Goal: Task Accomplishment & Management: Manage account settings

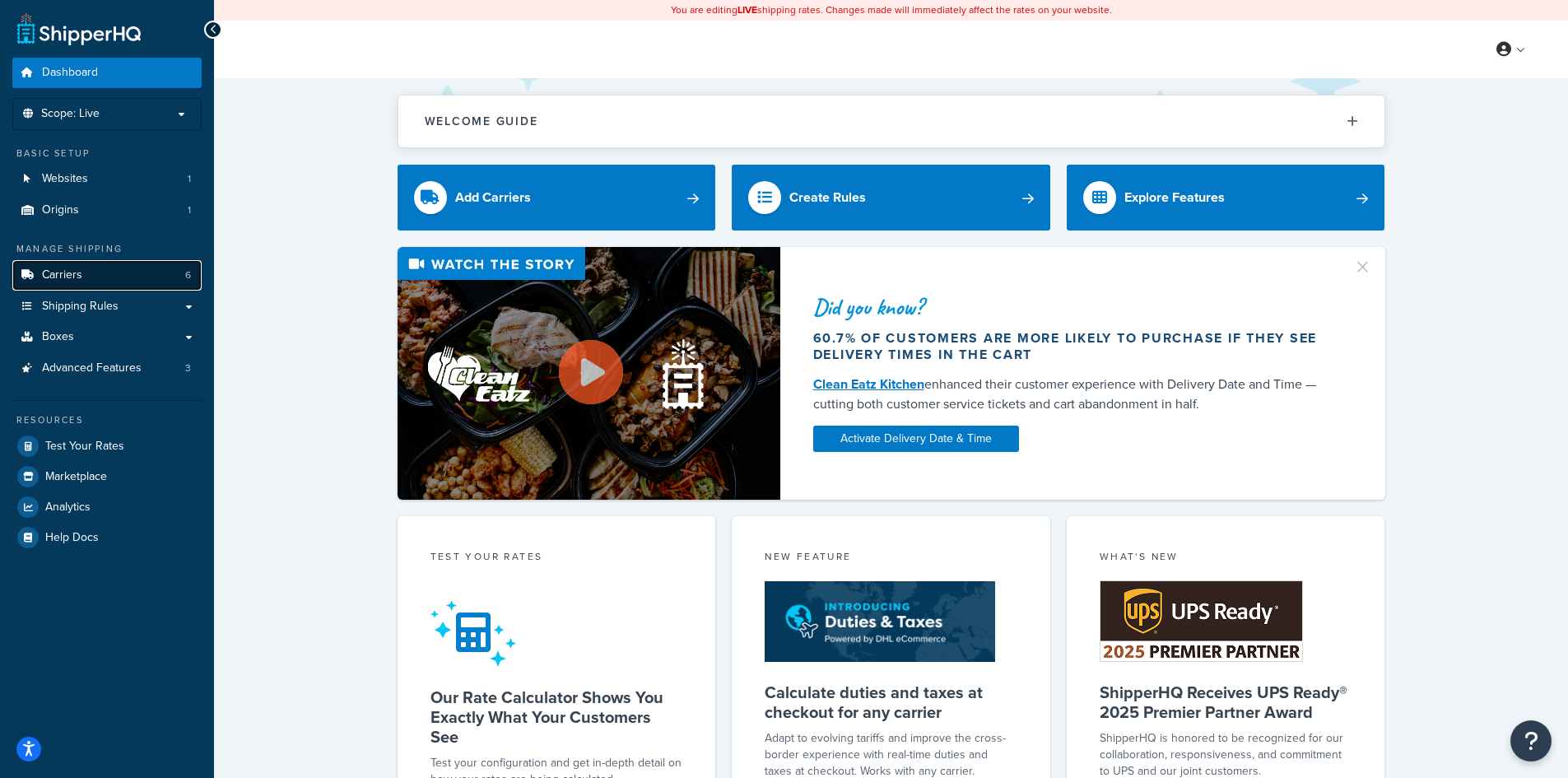
click at [140, 277] on link "Carriers 6" at bounding box center [107, 275] width 189 height 31
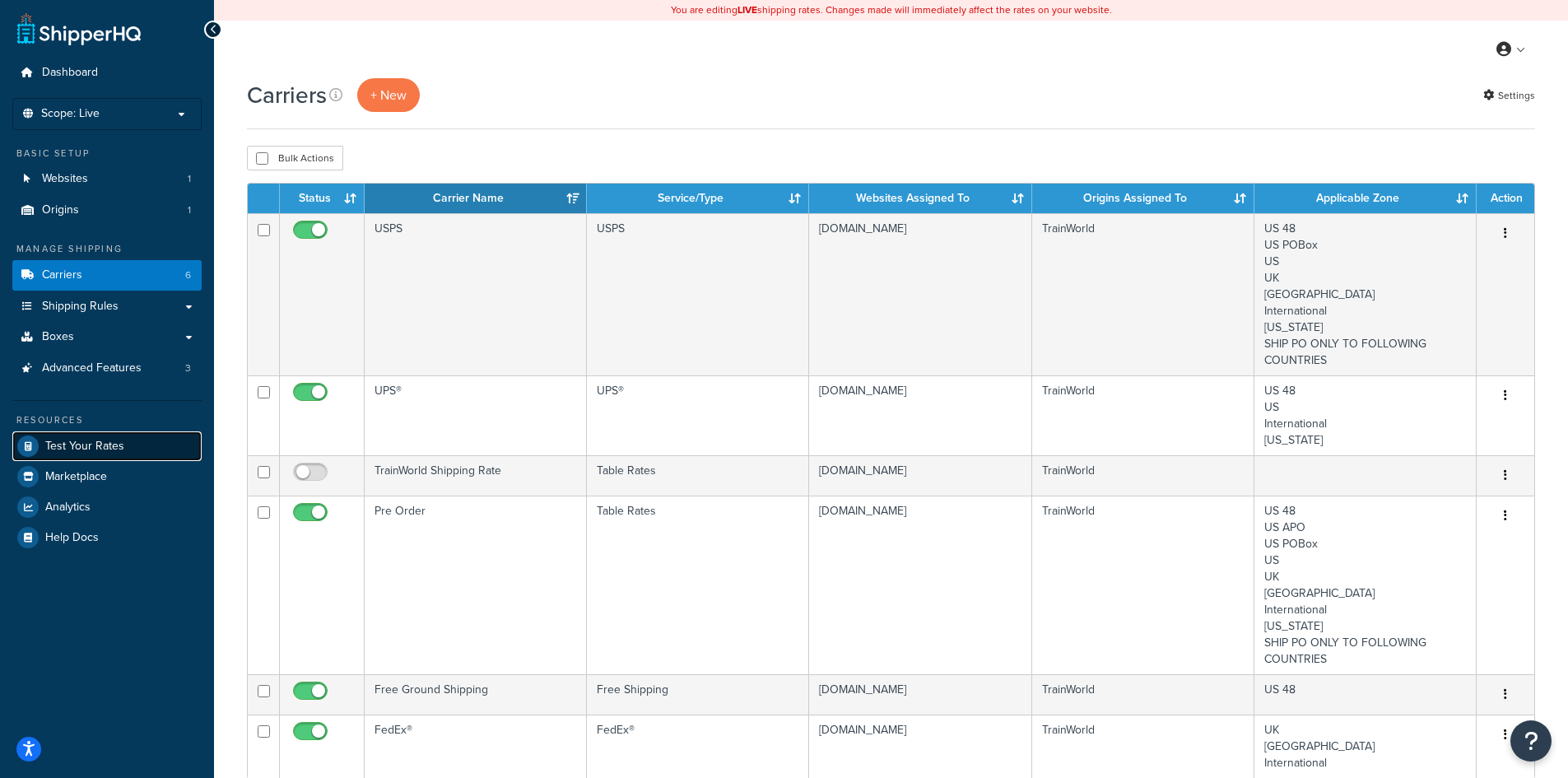
click at [111, 451] on span "Test Your Rates" at bounding box center [84, 446] width 79 height 14
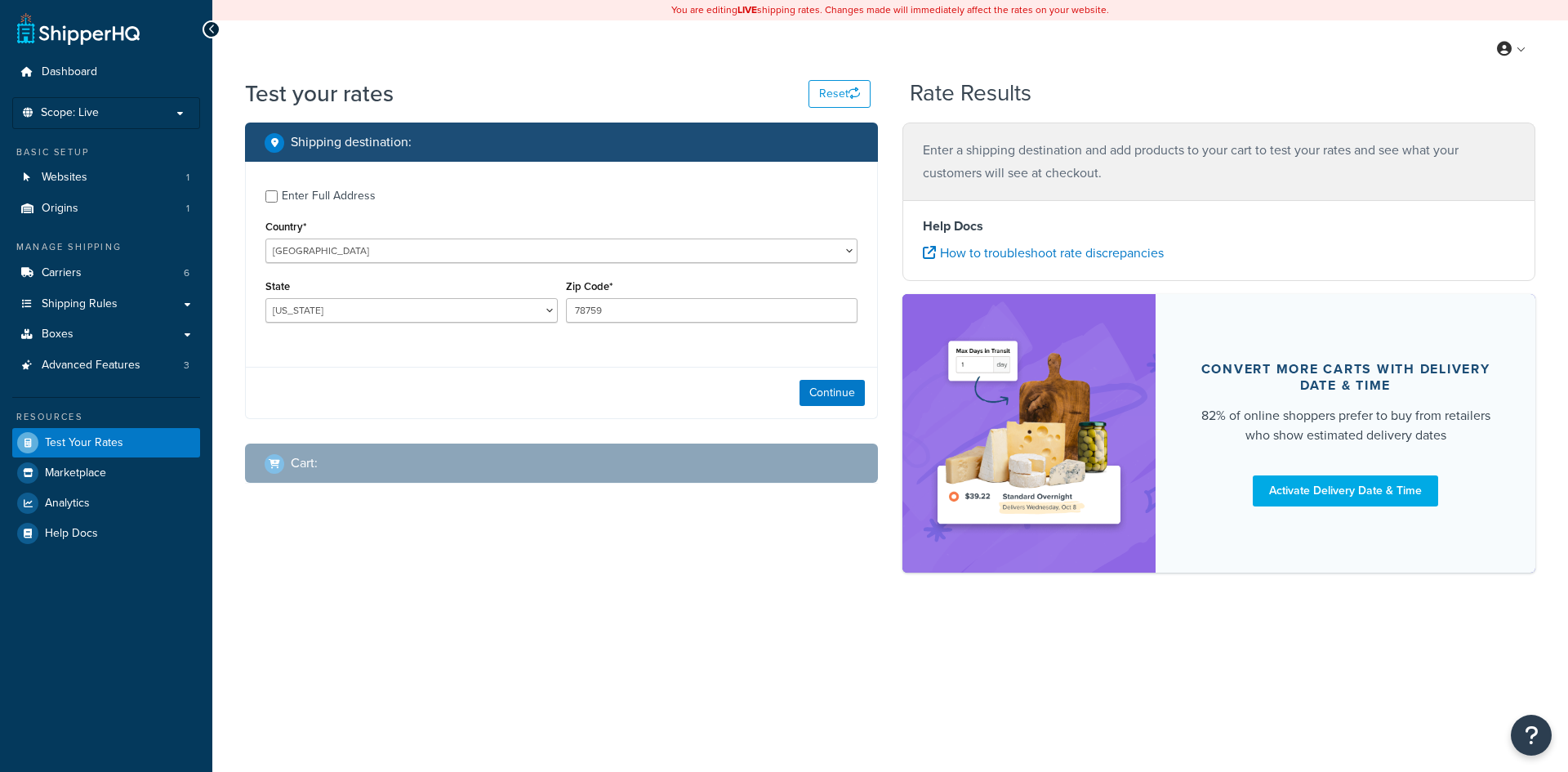
select select "[GEOGRAPHIC_DATA]"
click at [272, 207] on div "Enter Full Address" at bounding box center [561, 194] width 592 height 26
click at [270, 195] on input "Enter Full Address" at bounding box center [271, 197] width 13 height 13
checkbox input "true"
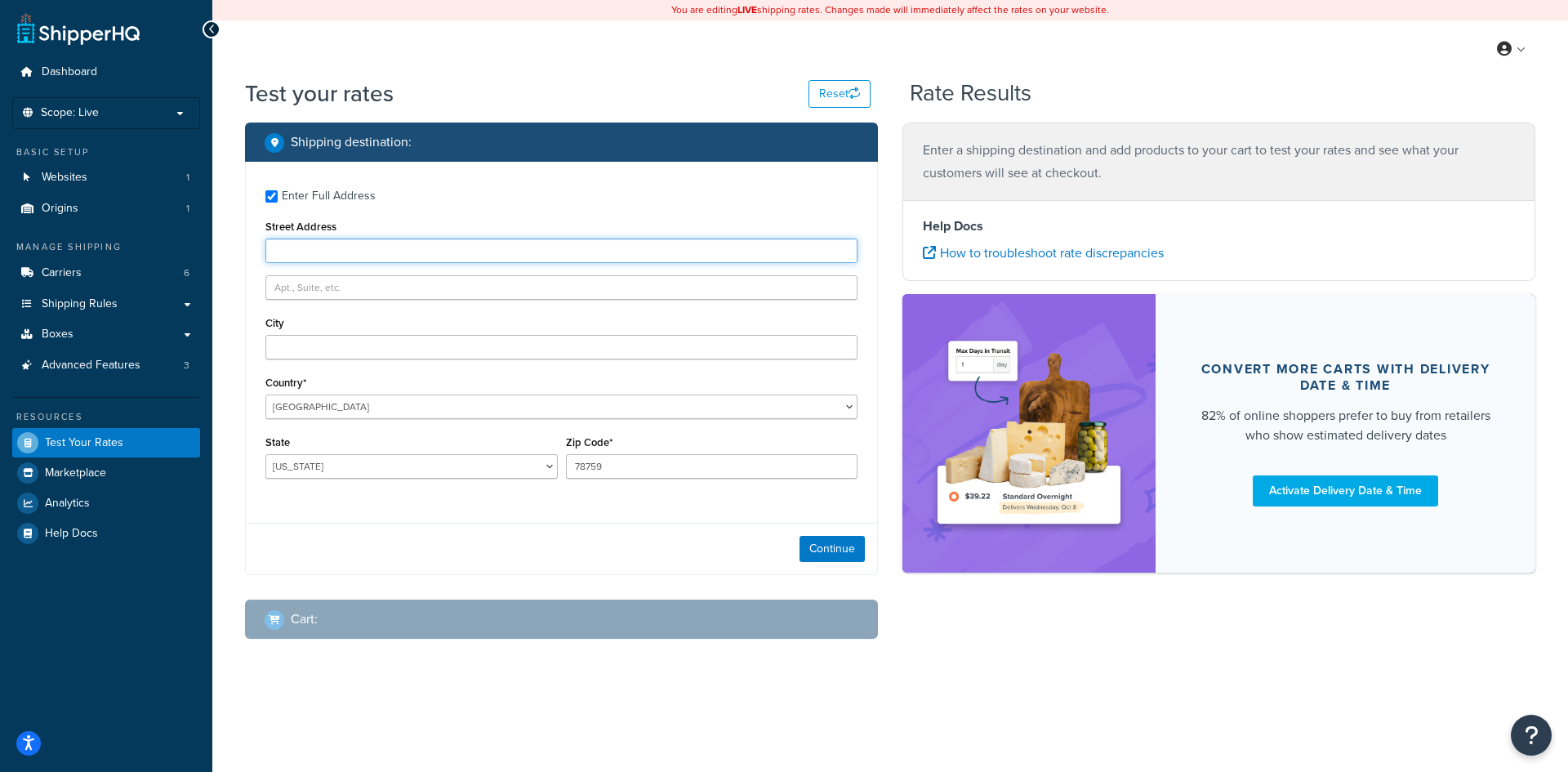
click at [337, 255] on input "Street Address" at bounding box center [561, 250] width 592 height 24
type input "5020 belle chasse dr"
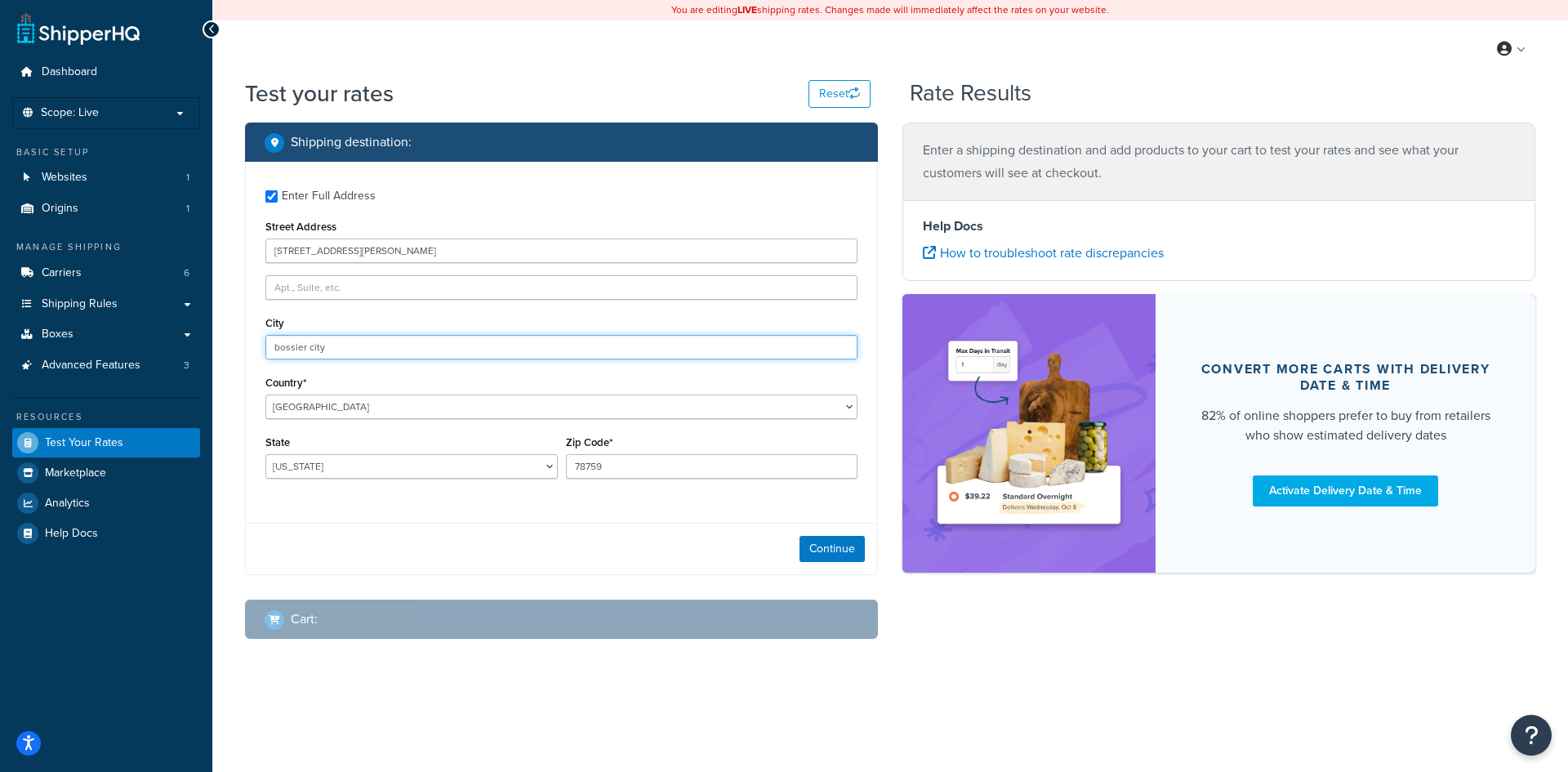
type input "bossier city"
select select "LA"
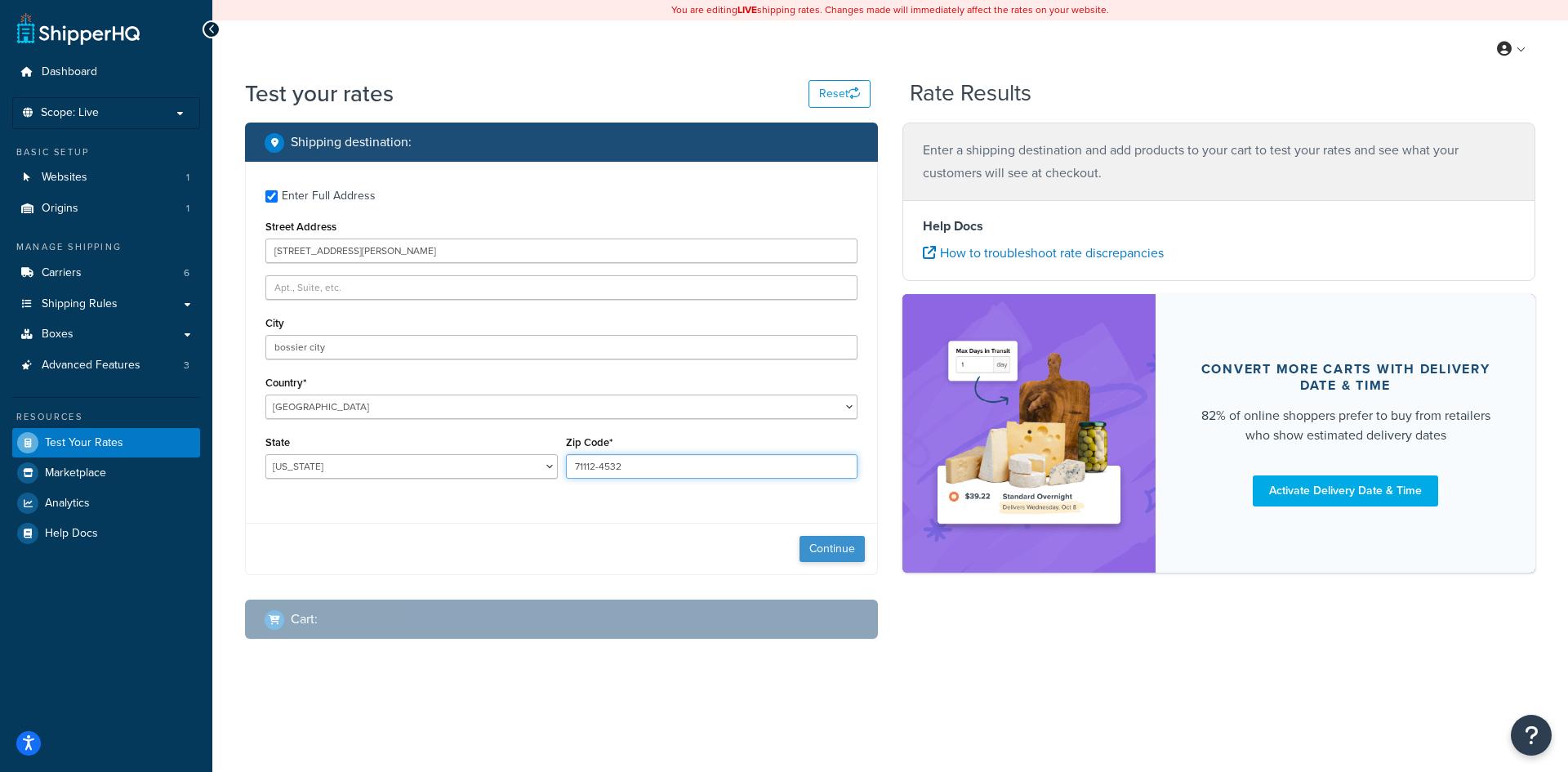
type input "71112-4532"
click at [856, 548] on button "Continue" at bounding box center [832, 548] width 66 height 26
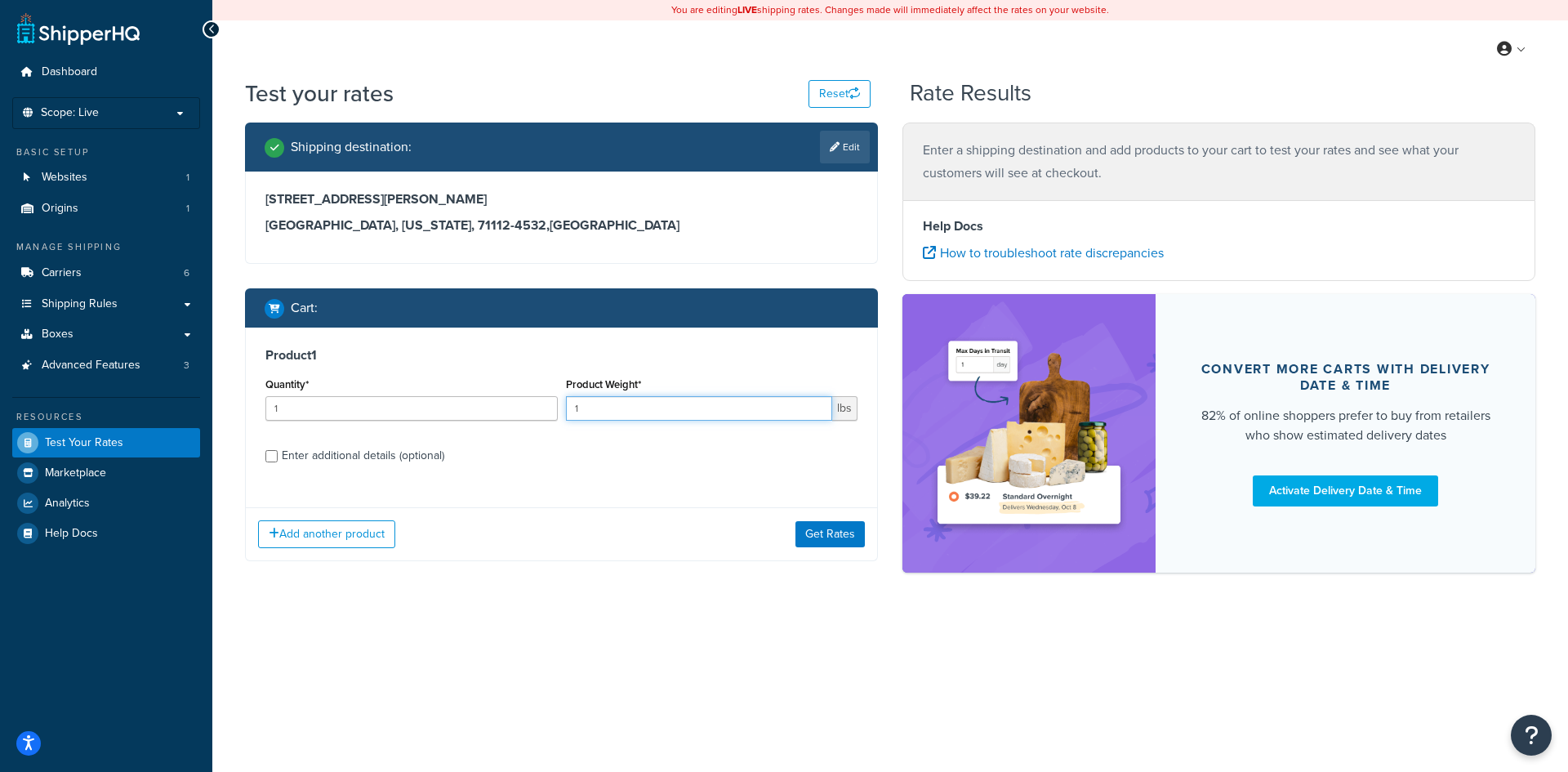
click at [759, 416] on input "1" at bounding box center [699, 408] width 267 height 24
click at [344, 455] on div "Enter additional details (optional)" at bounding box center [363, 456] width 163 height 22
click at [278, 455] on input "Enter additional details (optional)" at bounding box center [271, 457] width 13 height 13
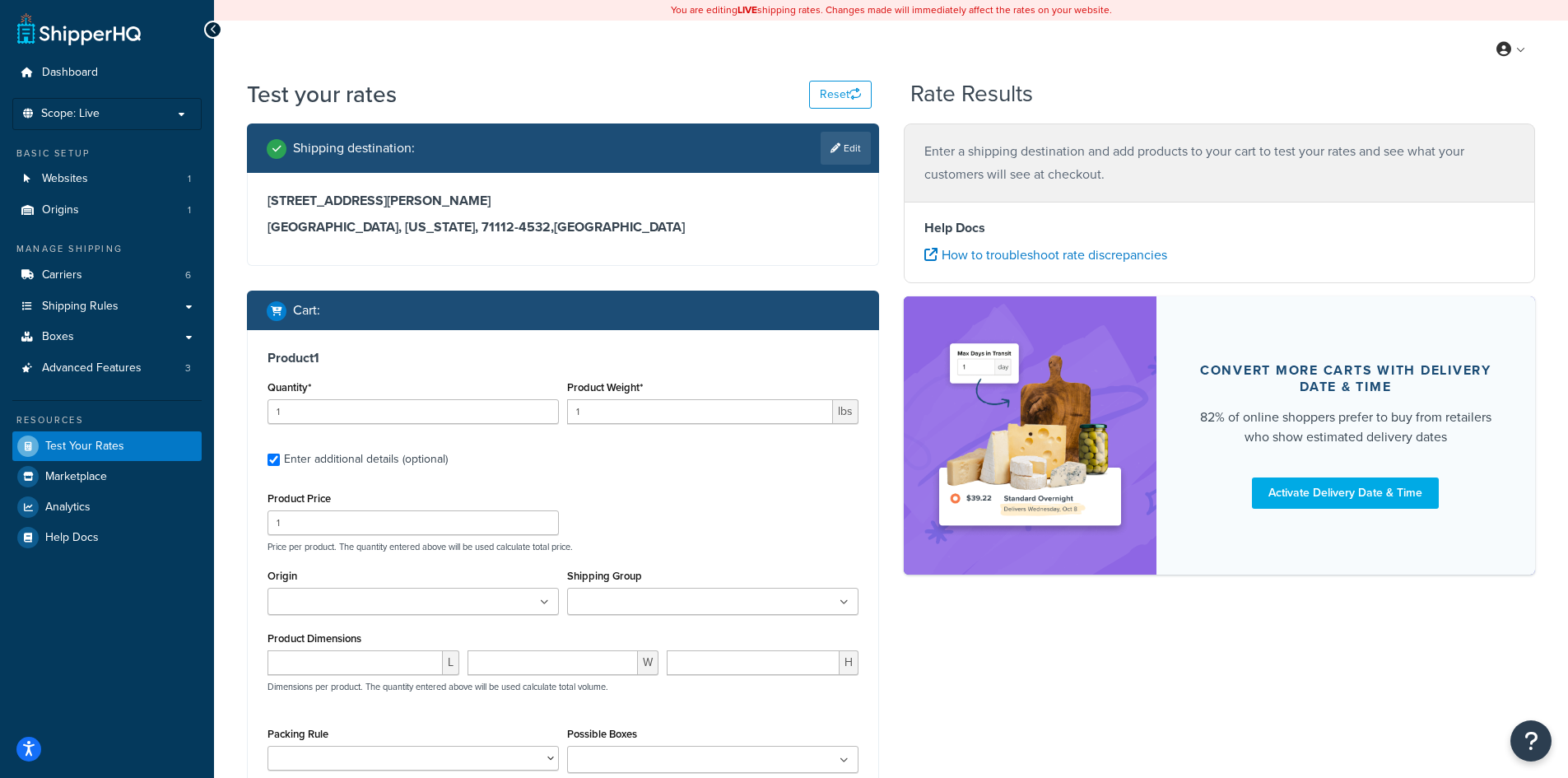
click at [284, 457] on div "Enter additional details (optional)" at bounding box center [366, 459] width 164 height 23
click at [280, 457] on input "Enter additional details (optional)" at bounding box center [273, 460] width 13 height 13
checkbox input "false"
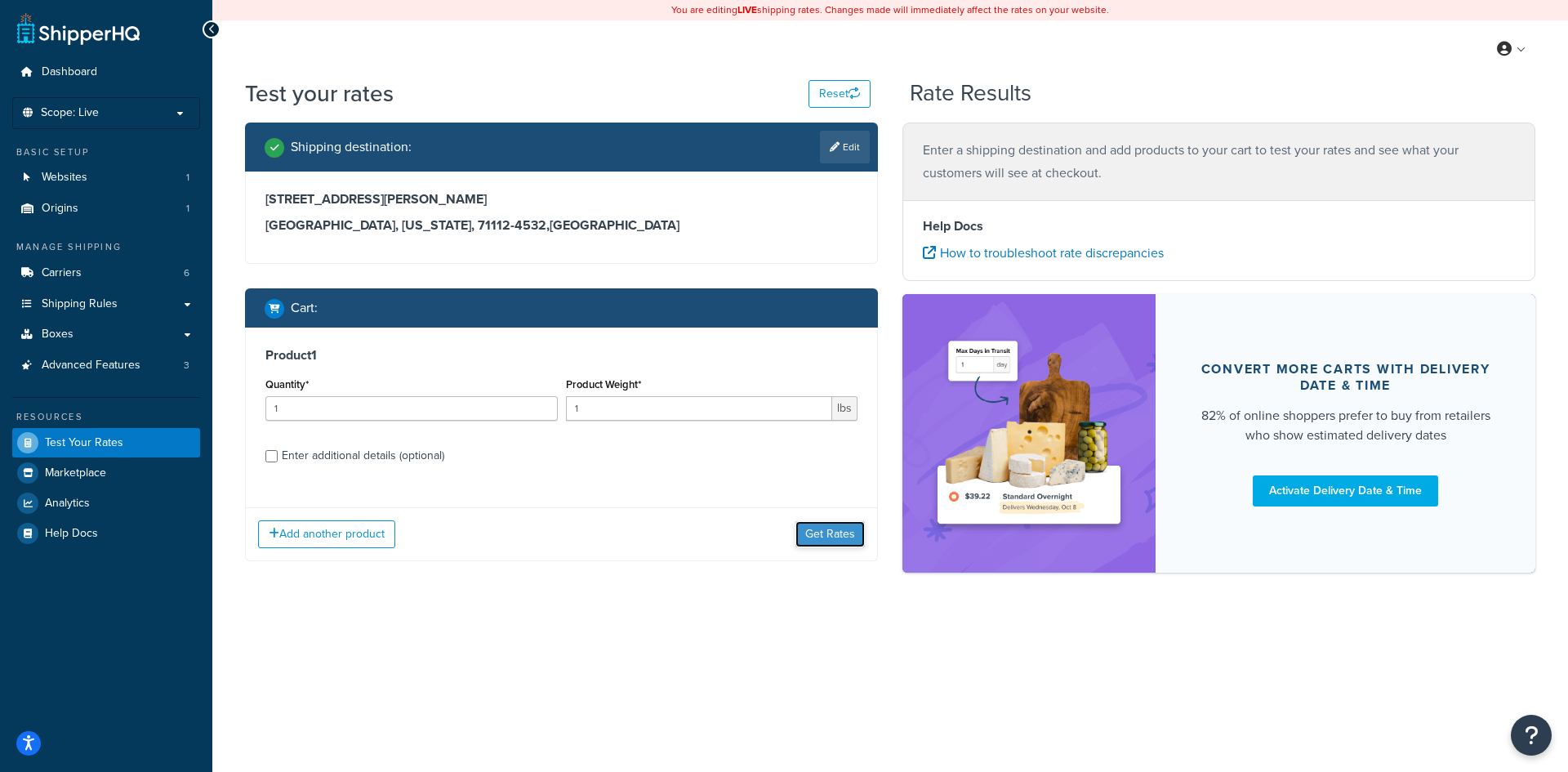
click at [825, 541] on button "Get Rates" at bounding box center [829, 534] width 69 height 26
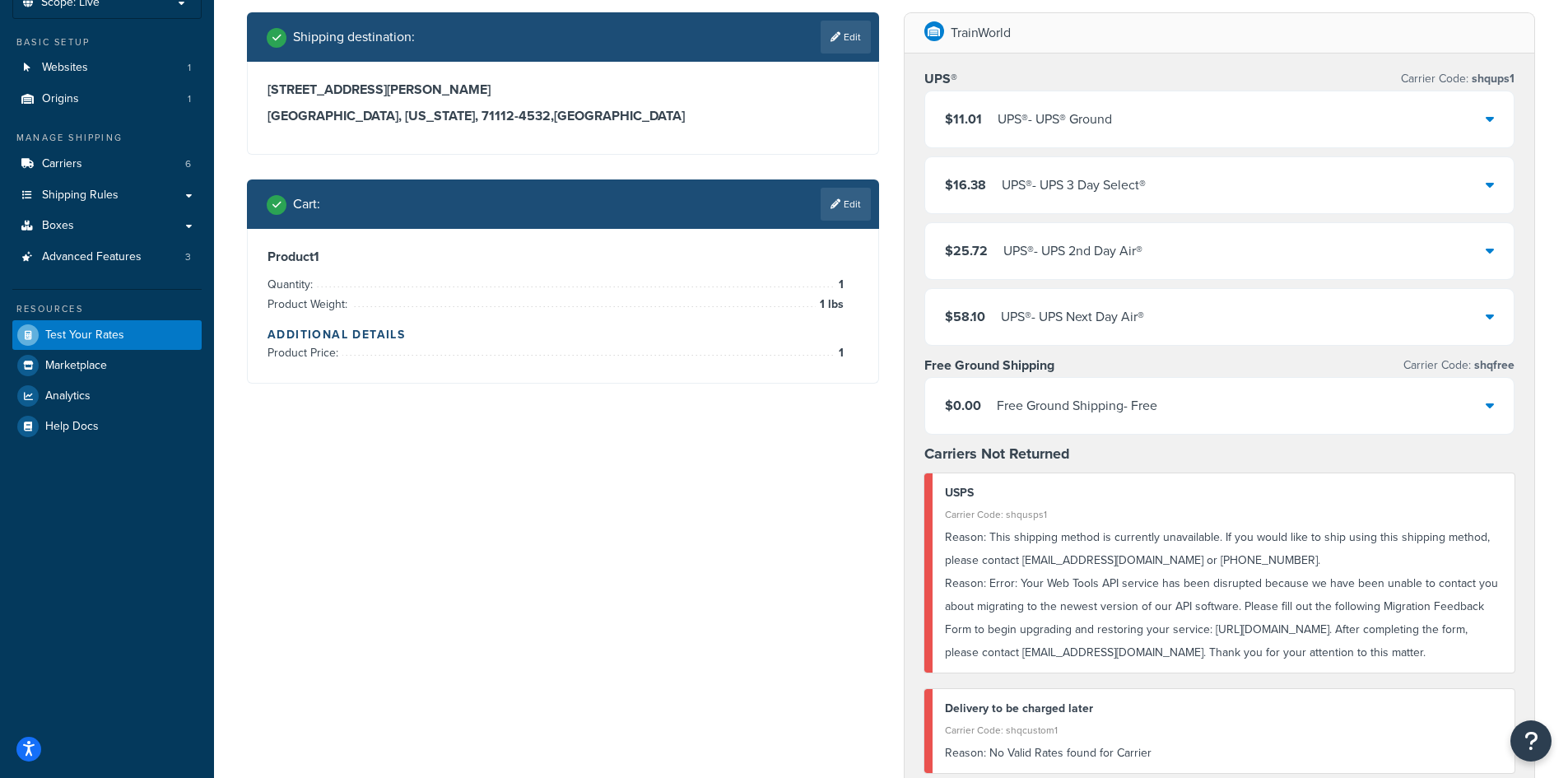
scroll to position [247, 0]
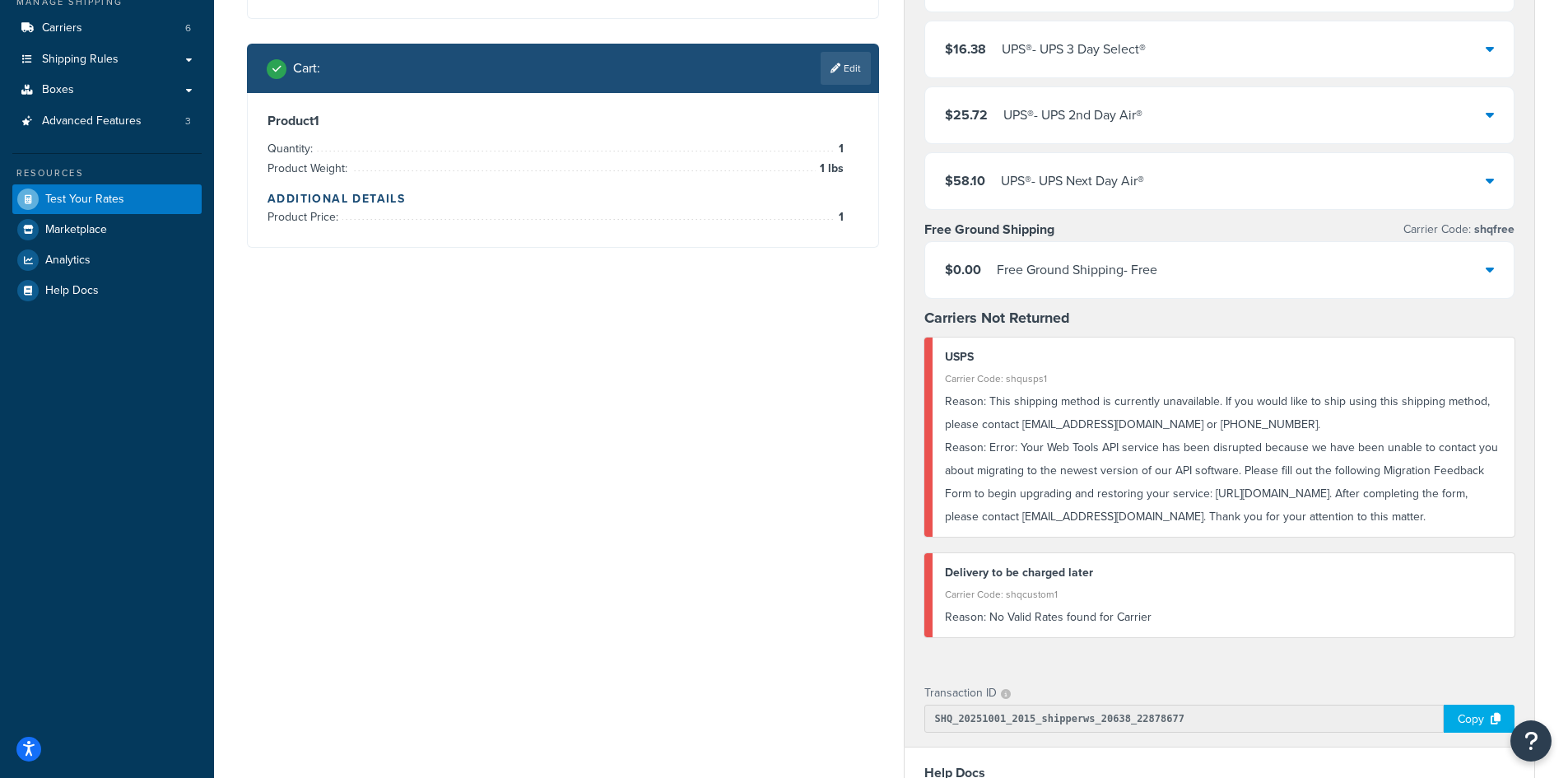
click at [1193, 430] on div "Reason: This shipping method is currently unavailable. If you would like to shi…" at bounding box center [1224, 413] width 558 height 46
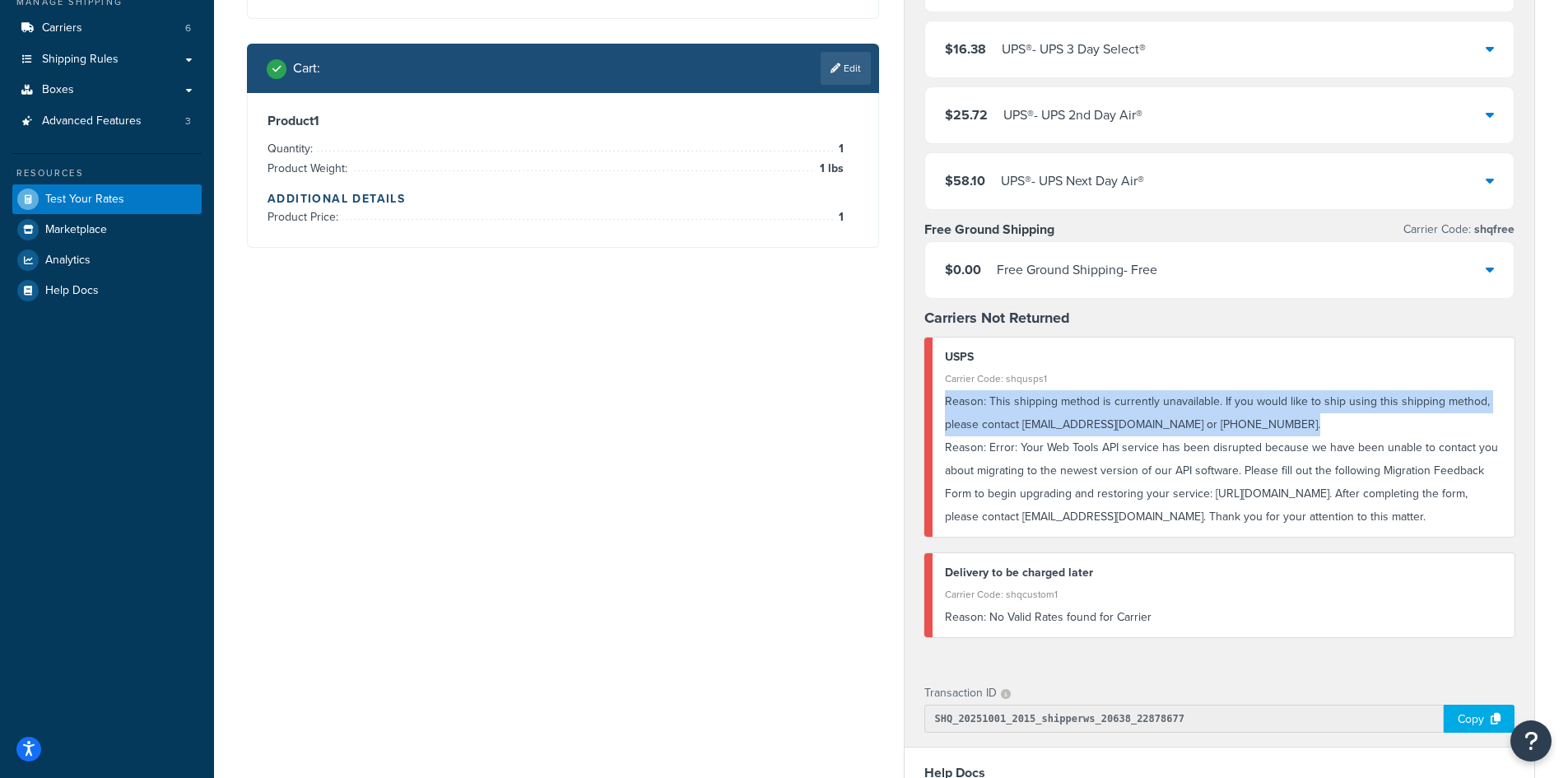
click at [1193, 430] on div "Reason: This shipping method is currently unavailable. If you would like to shi…" at bounding box center [1224, 413] width 558 height 46
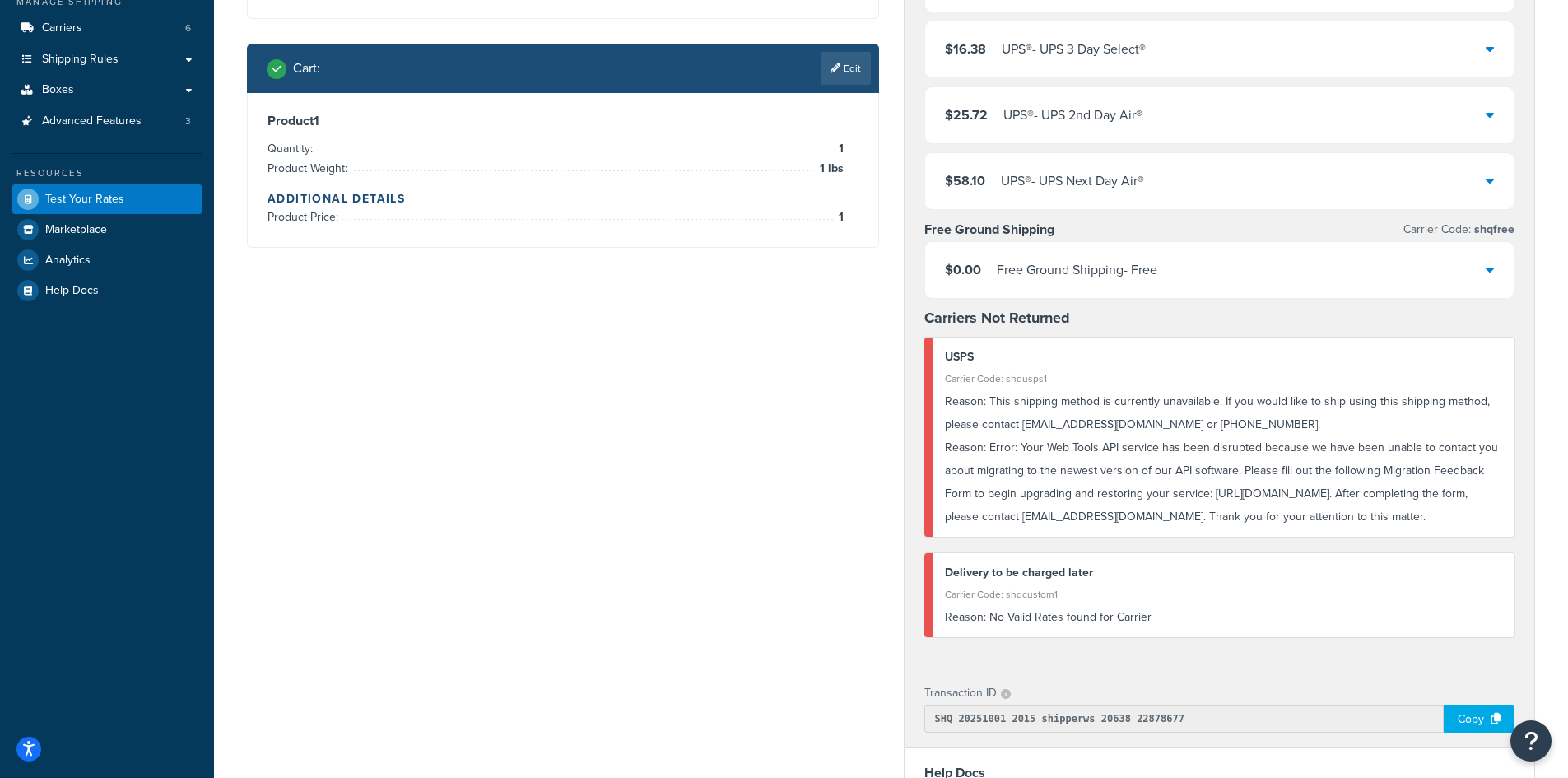
click at [1190, 454] on div "Reason: Error: Your Web Tools API service has been disrupted because we have be…" at bounding box center [1224, 483] width 558 height 92
click at [1140, 474] on div "Reason: Error: Your Web Tools API service has been disrupted because we have be…" at bounding box center [1224, 483] width 558 height 92
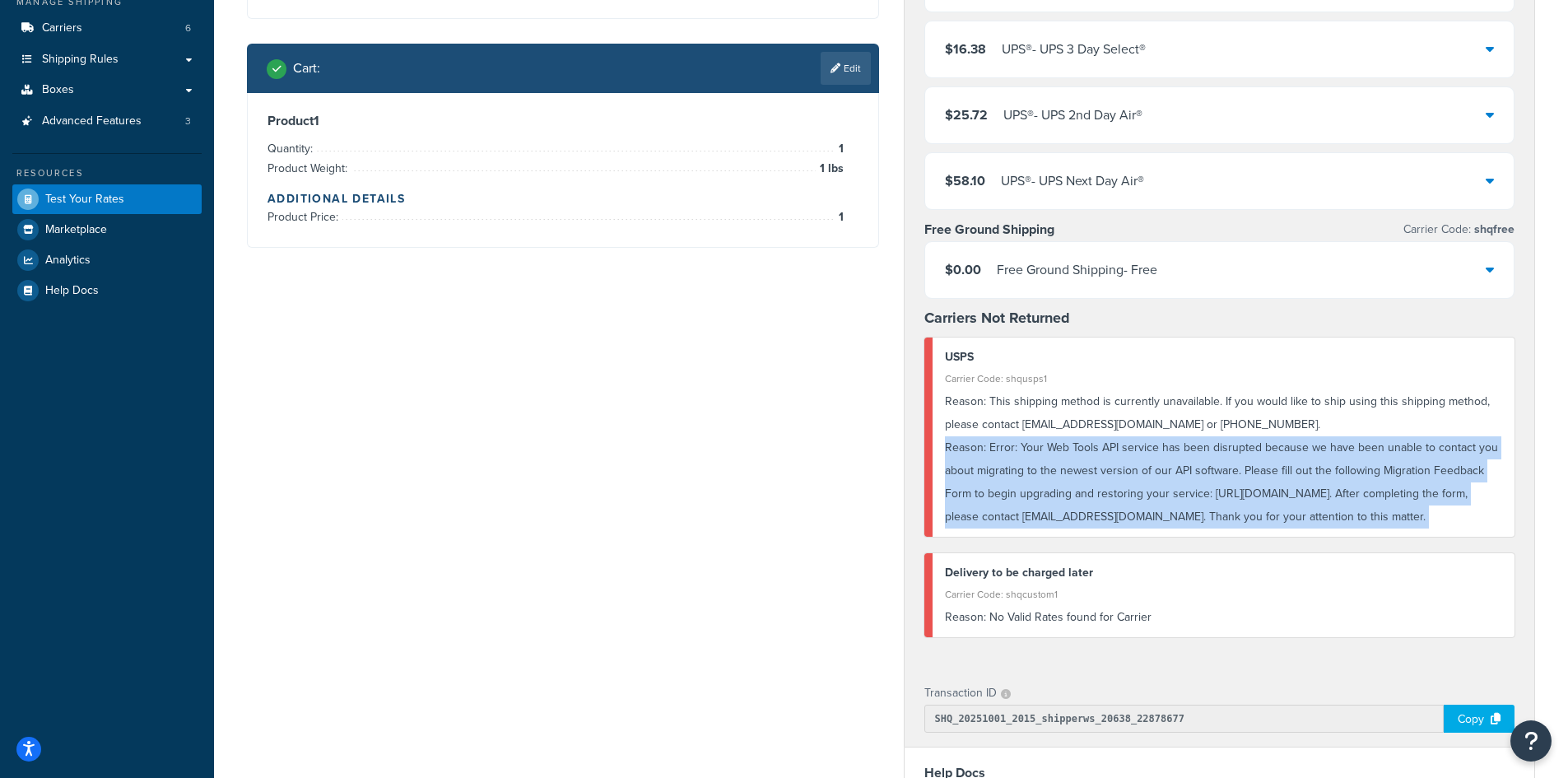
click at [1140, 474] on div "Reason: Error: Your Web Tools API service has been disrupted because we have be…" at bounding box center [1224, 483] width 558 height 92
click at [1171, 478] on div "Reason: Error: Your Web Tools API service has been disrupted because we have be…" at bounding box center [1224, 483] width 558 height 92
click at [1138, 490] on div "Reason: Error: Your Web Tools API service has been disrupted because we have be…" at bounding box center [1224, 483] width 558 height 92
drag, startPoint x: 1458, startPoint y: 523, endPoint x: 894, endPoint y: 348, distance: 590.5
click at [894, 348] on div "TrainWorld UPS® Carrier Code: shqups1 $11.01 UPS® - UPS® Ground $16.38 UPS® - U…" at bounding box center [1219, 506] width 656 height 1260
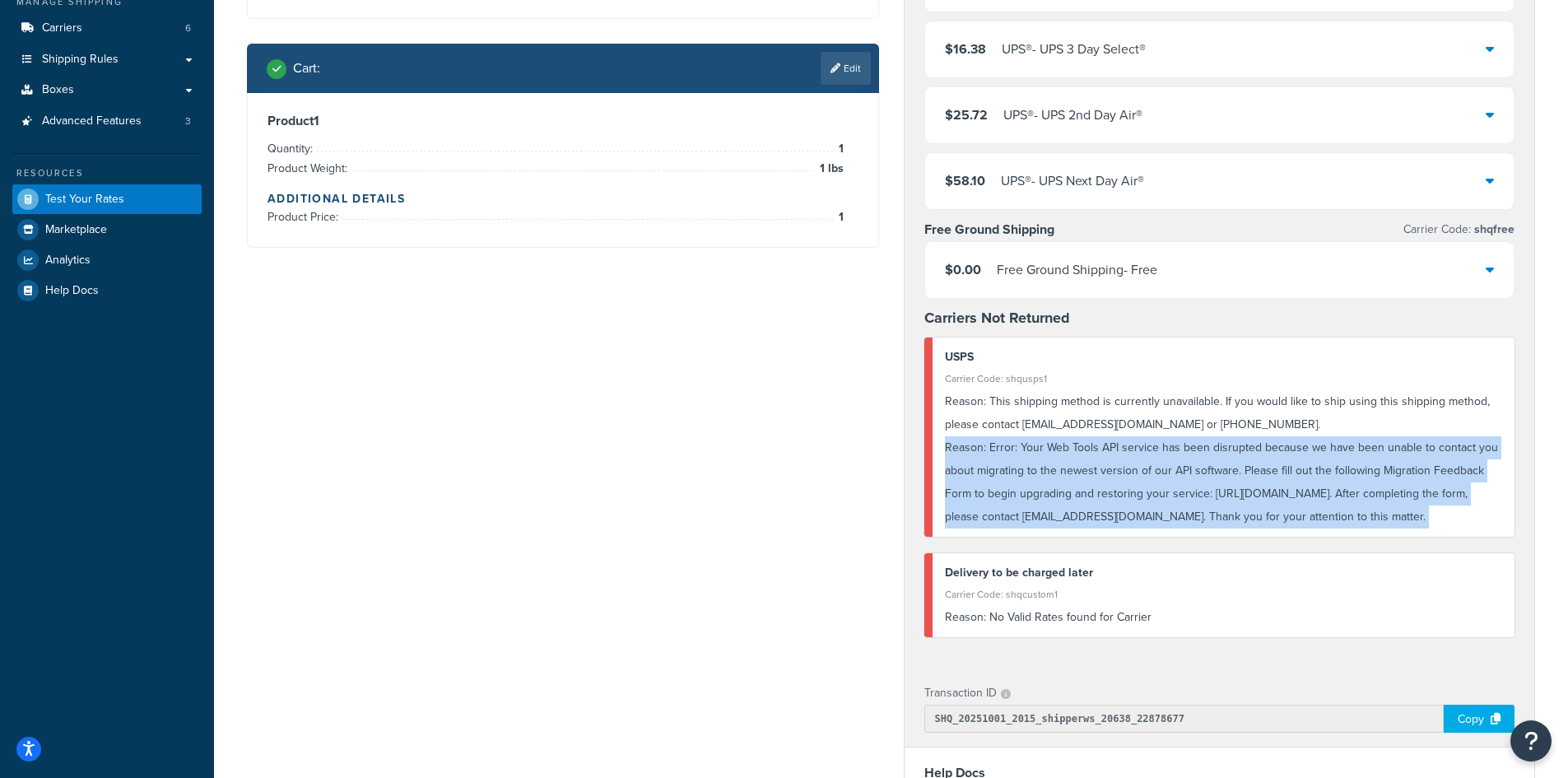
copy div "USPS Carrier Code: shqusps1 Reason: This shipping method is currently unavailab…"
click at [1127, 457] on div "Reason: Error: Your Web Tools API service has been disrupted because we have be…" at bounding box center [1224, 483] width 558 height 92
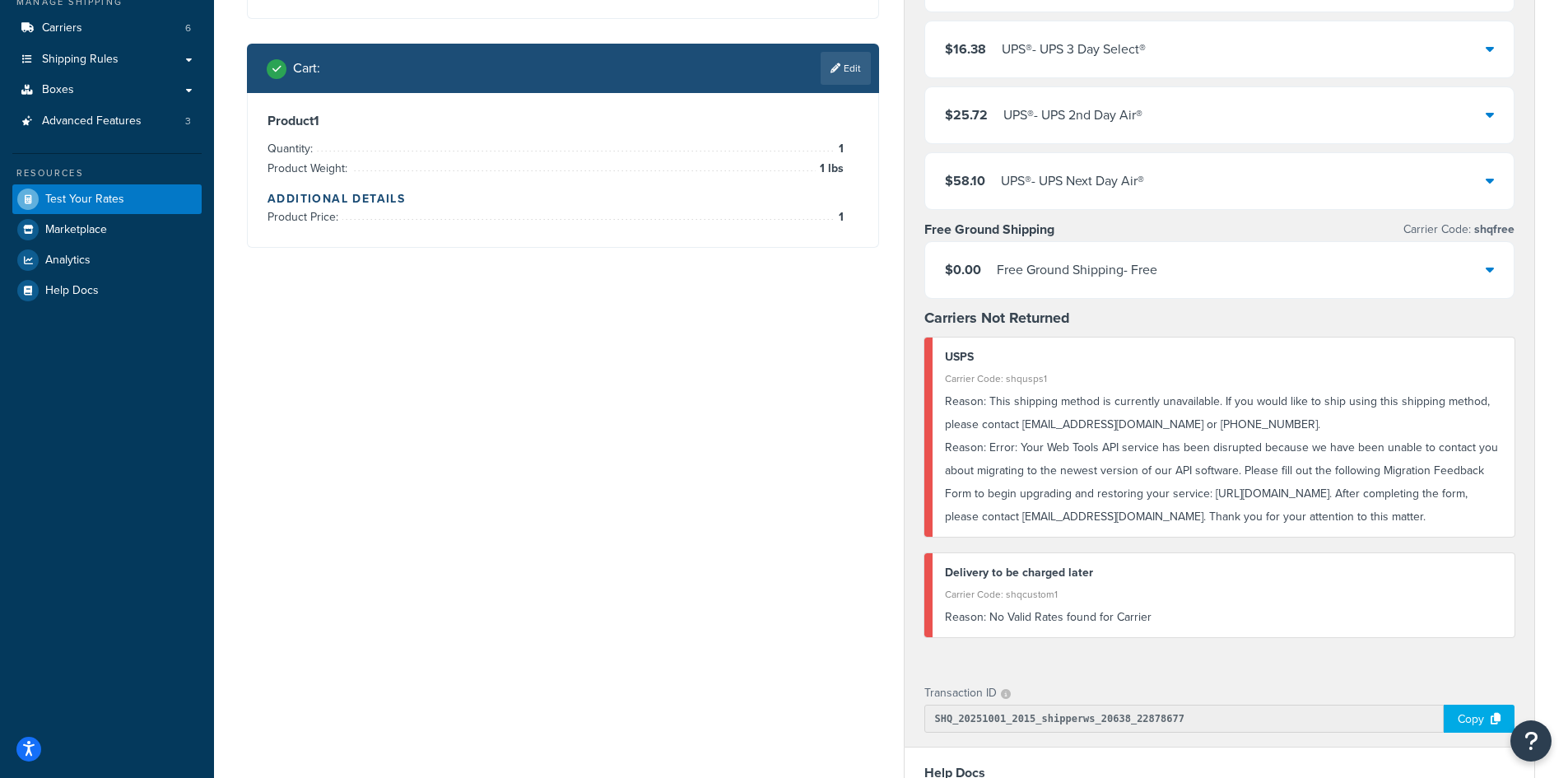
drag, startPoint x: 1457, startPoint y: 521, endPoint x: 924, endPoint y: 367, distance: 554.8
click at [924, 367] on div "USPS Carrier Code: shqusps1 Reason: This shipping method is currently unavailab…" at bounding box center [1219, 437] width 591 height 199
copy div "USPS Carrier Code: shqusps1 Reason: This shipping method is currently unavailab…"
click at [1099, 456] on div "Reason: Error: Your Web Tools API service has been disrupted because we have be…" at bounding box center [1224, 483] width 558 height 92
click at [1470, 715] on div "Copy" at bounding box center [1478, 718] width 71 height 28
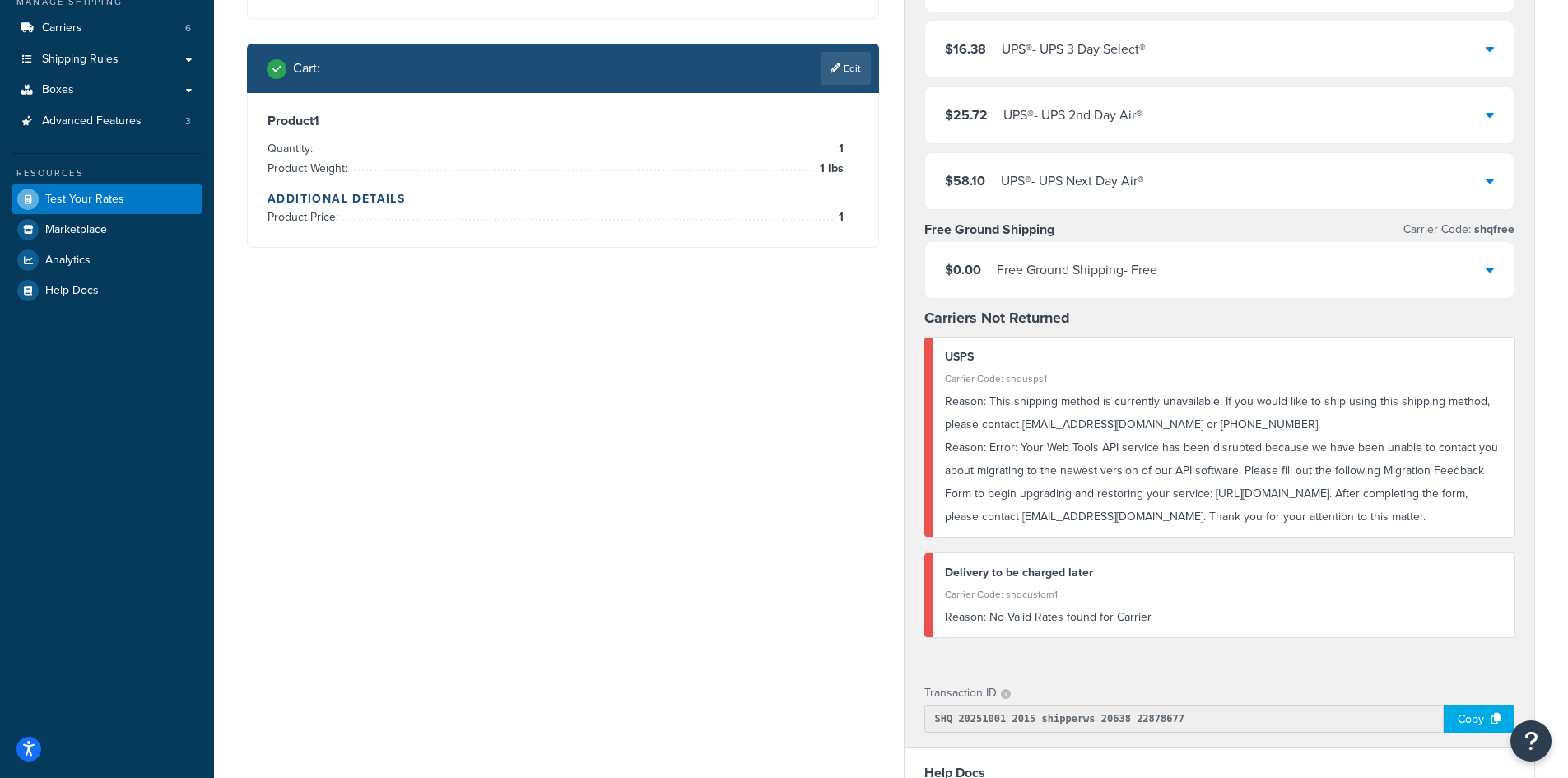
click at [567, 349] on div "Shipping destination : Edit 5020 belle chasse dr bossier city, Louisiana, 71112…" at bounding box center [891, 506] width 1313 height 1260
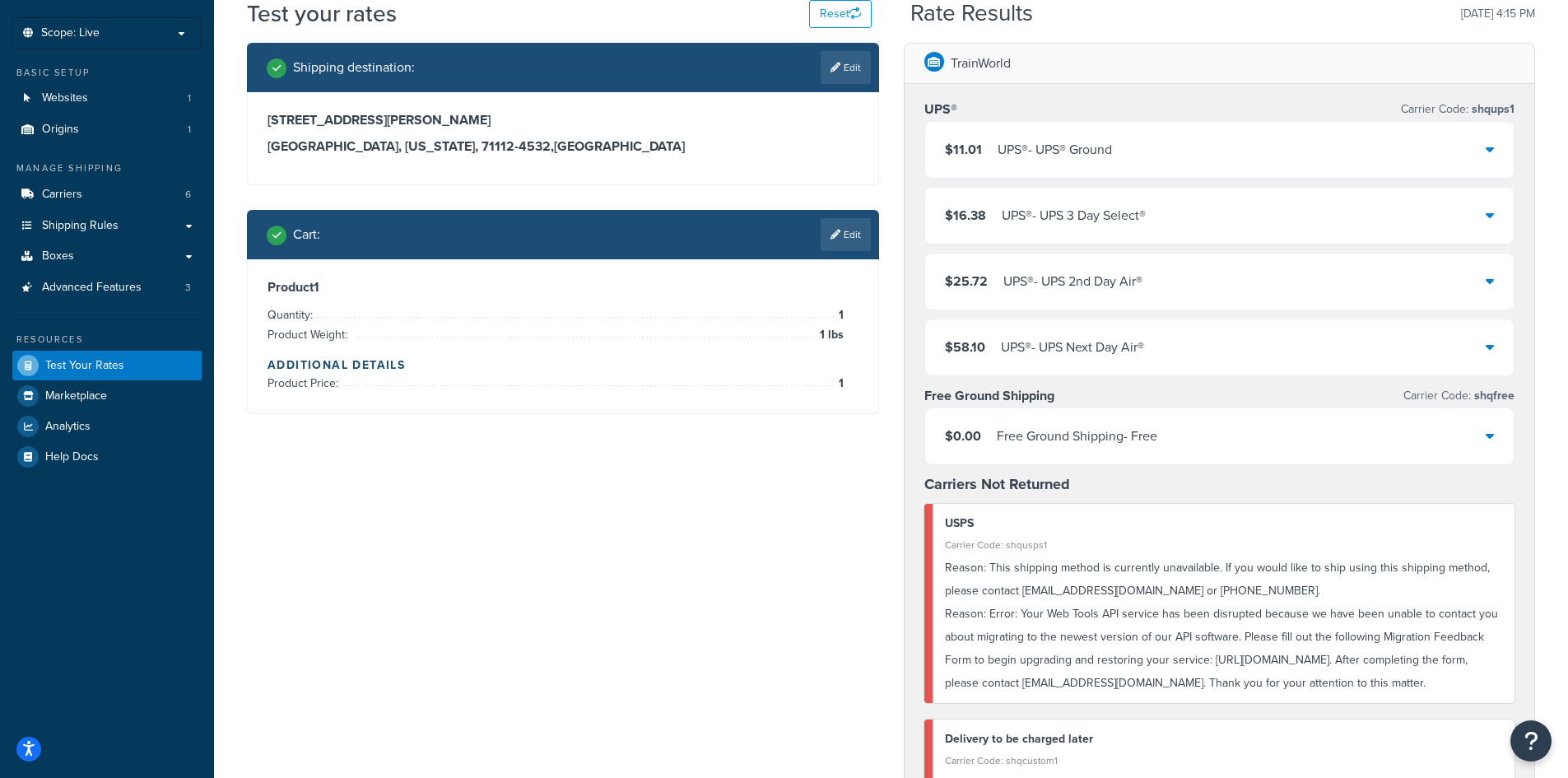
scroll to position [0, 0]
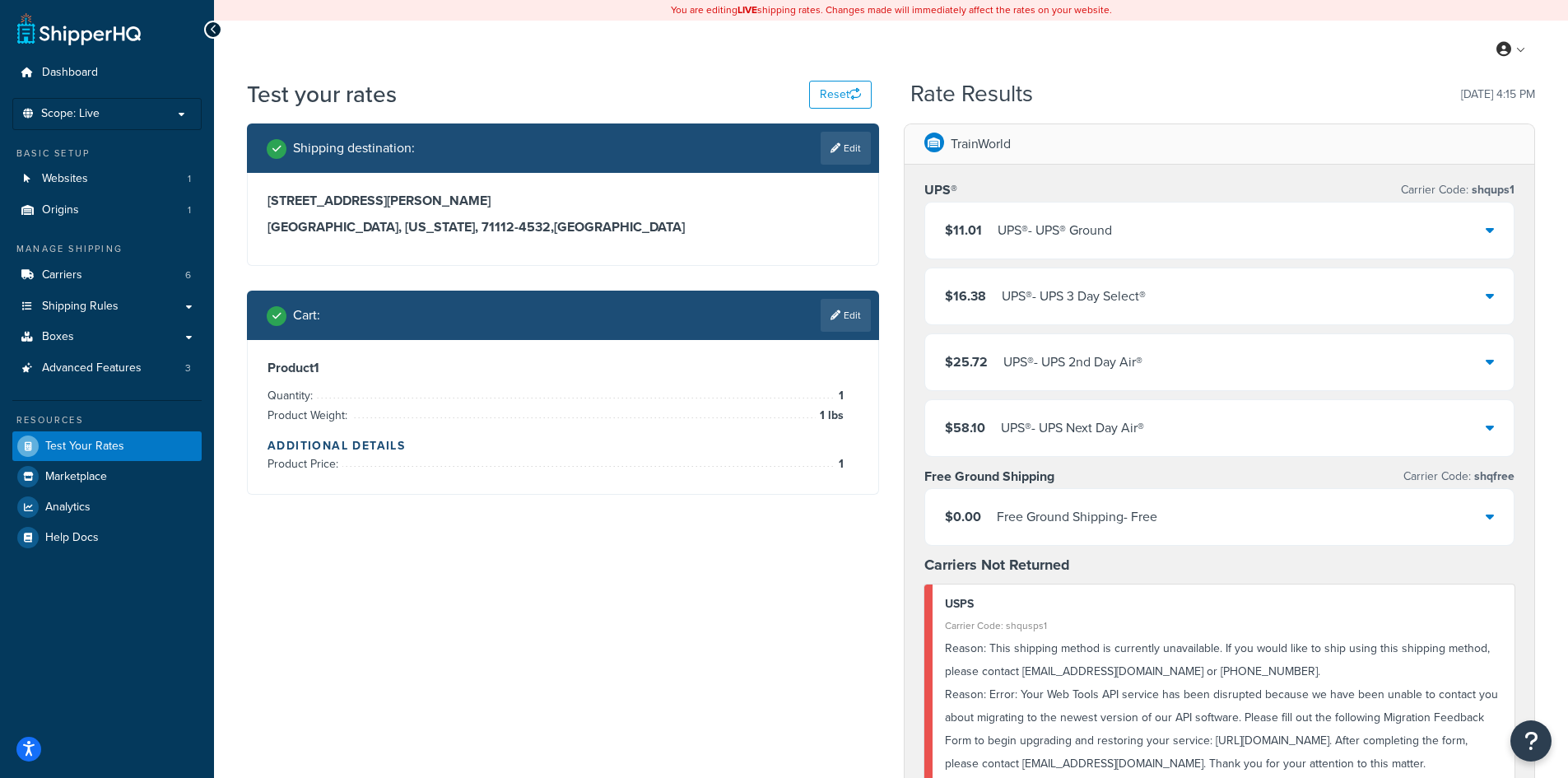
click at [611, 31] on div "My Profile Billing Global Settings Contact Us Logout" at bounding box center [890, 50] width 1353 height 58
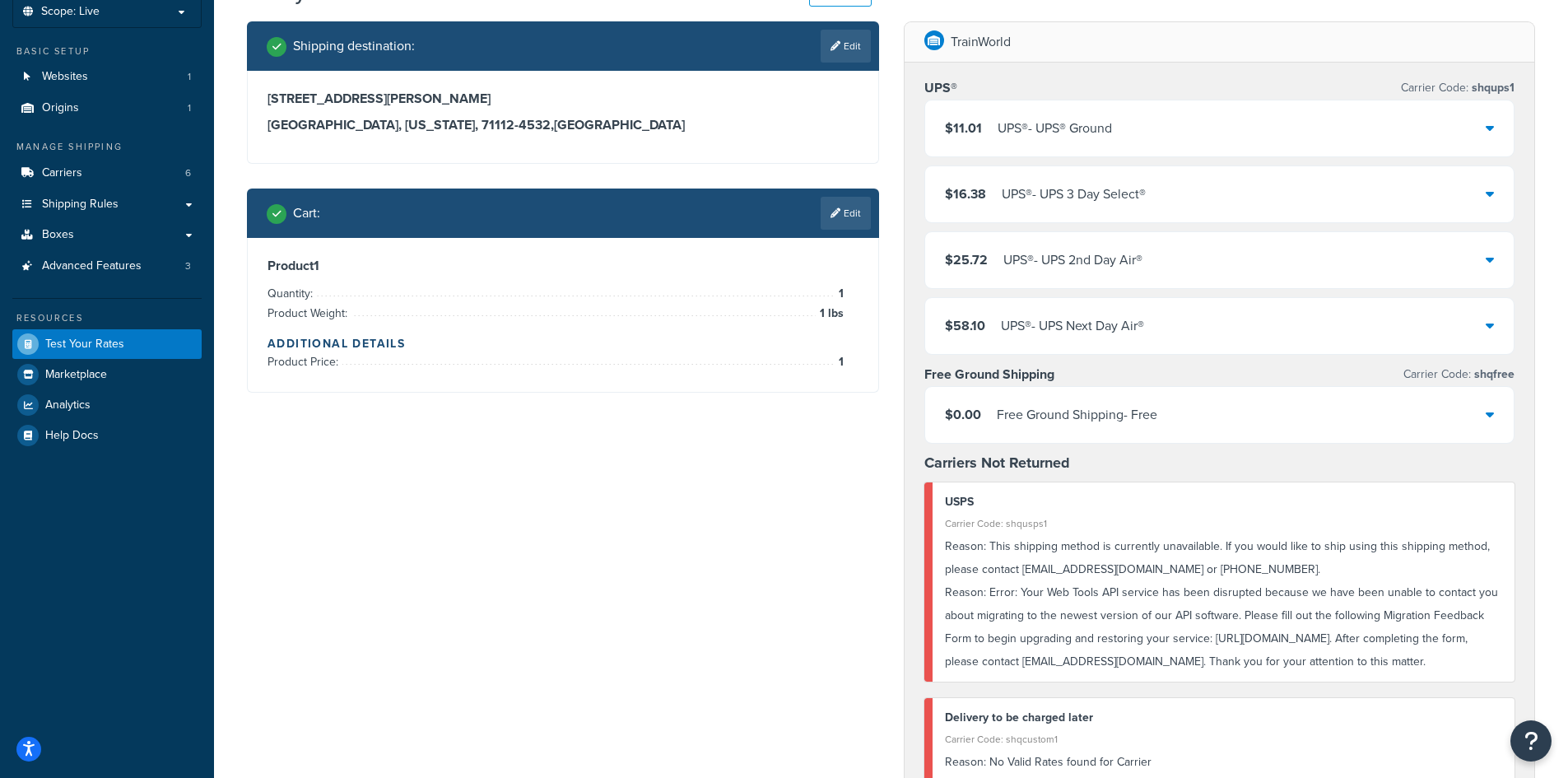
scroll to position [165, 0]
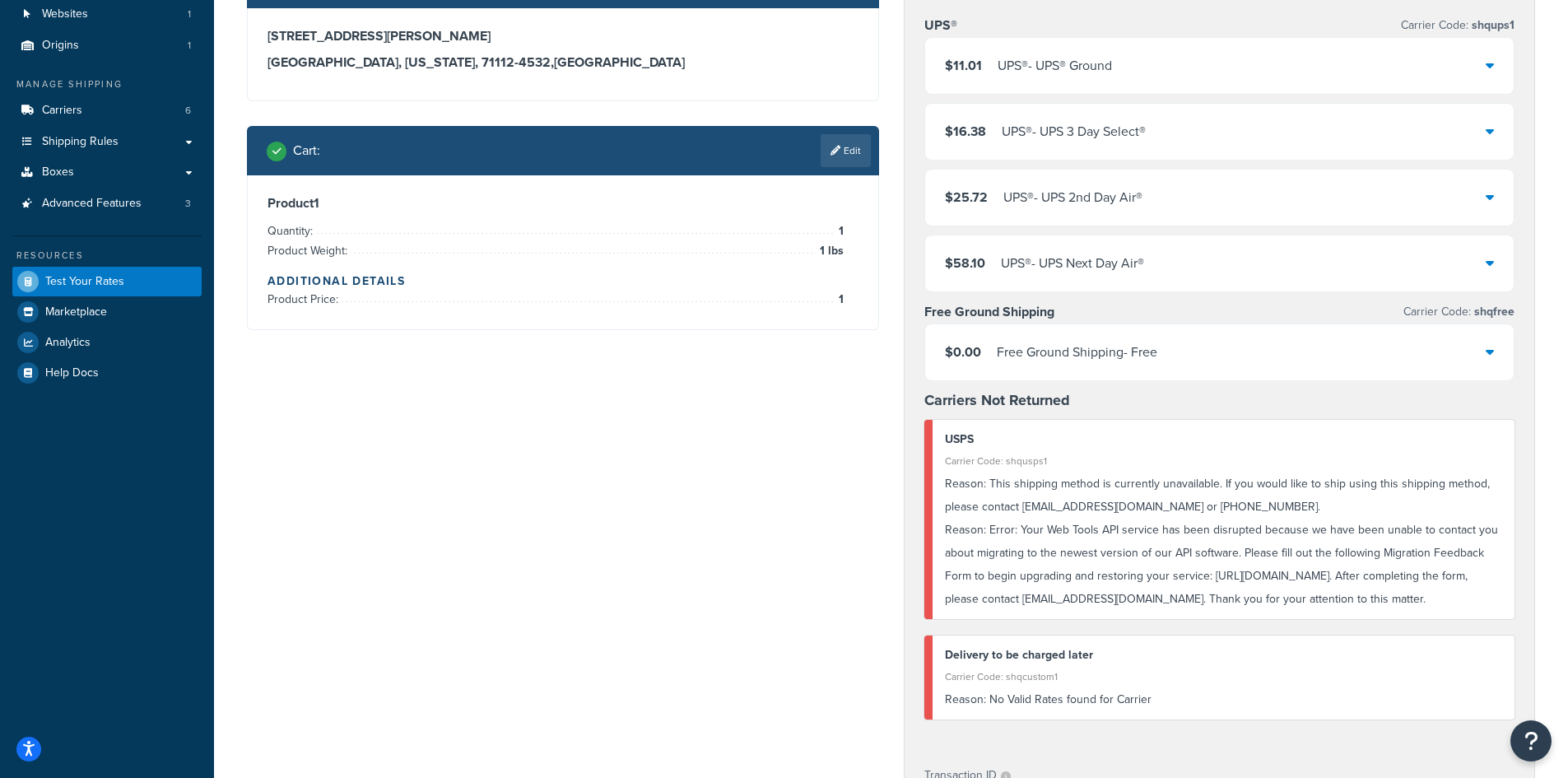
drag, startPoint x: 1212, startPoint y: 600, endPoint x: 1221, endPoint y: 593, distance: 11.4
click at [1212, 600] on div "Reason: Error: Your Web Tools API service has been disrupted because we have be…" at bounding box center [1224, 565] width 558 height 92
click at [1247, 590] on div "Reason: Error: Your Web Tools API service has been disrupted because we have be…" at bounding box center [1224, 565] width 558 height 92
drag, startPoint x: 1425, startPoint y: 578, endPoint x: 1211, endPoint y: 581, distance: 214.0
click at [1211, 581] on div "Reason: Error: Your Web Tools API service has been disrupted because we have be…" at bounding box center [1224, 565] width 558 height 92
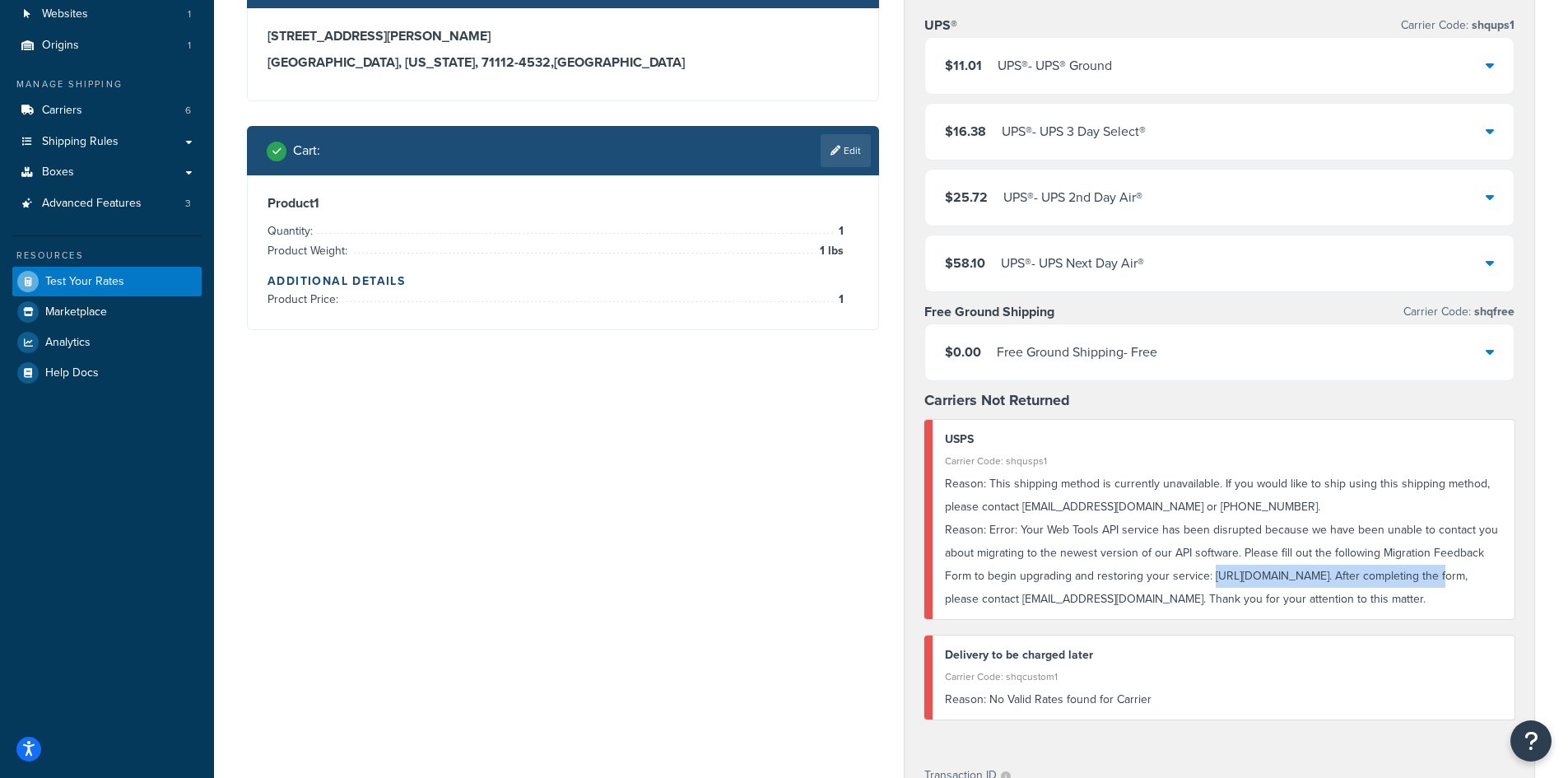
copy div "https://forms.osi.office365.us/r/n6njkKcCaz"
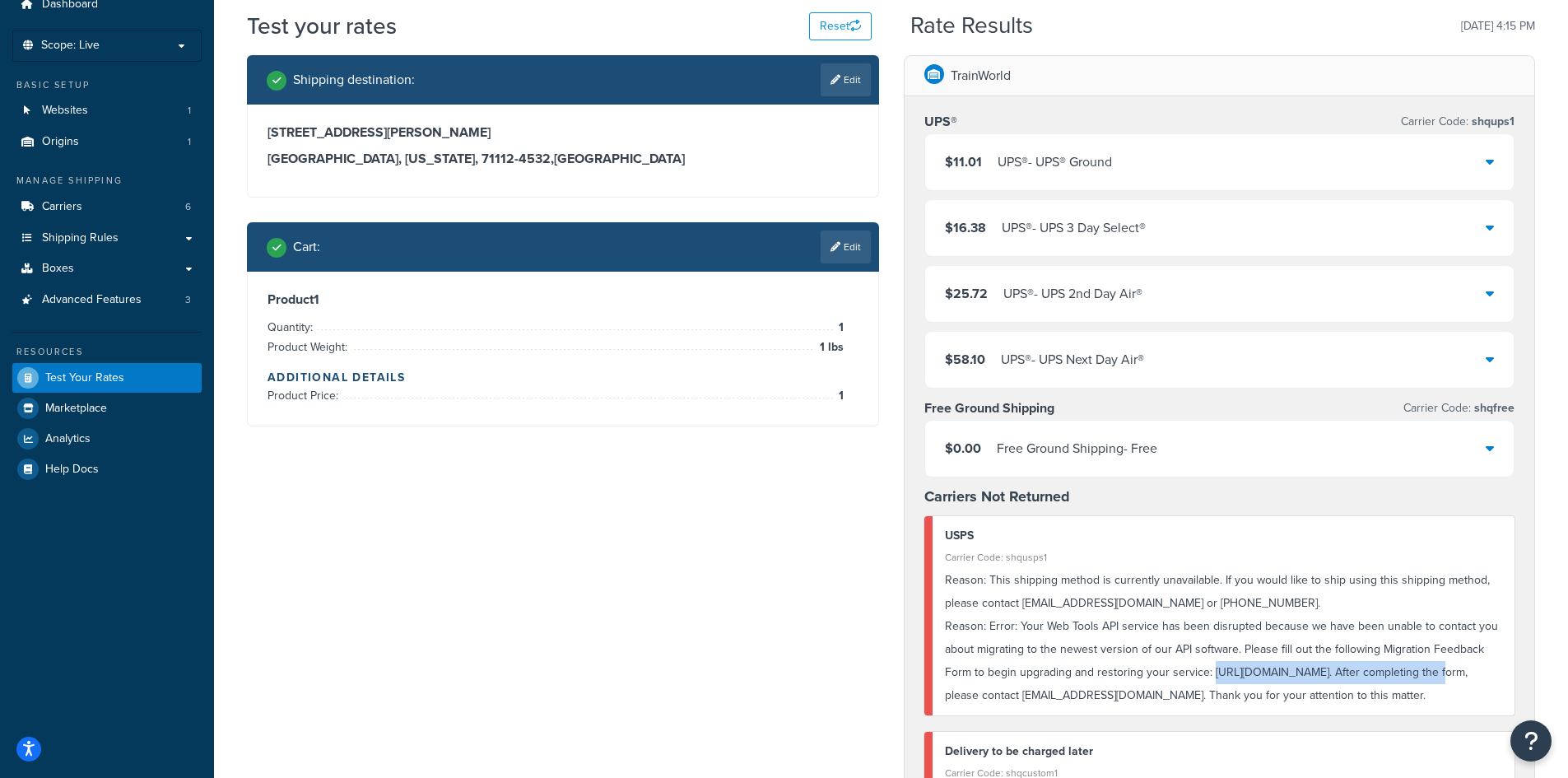
scroll to position [0, 0]
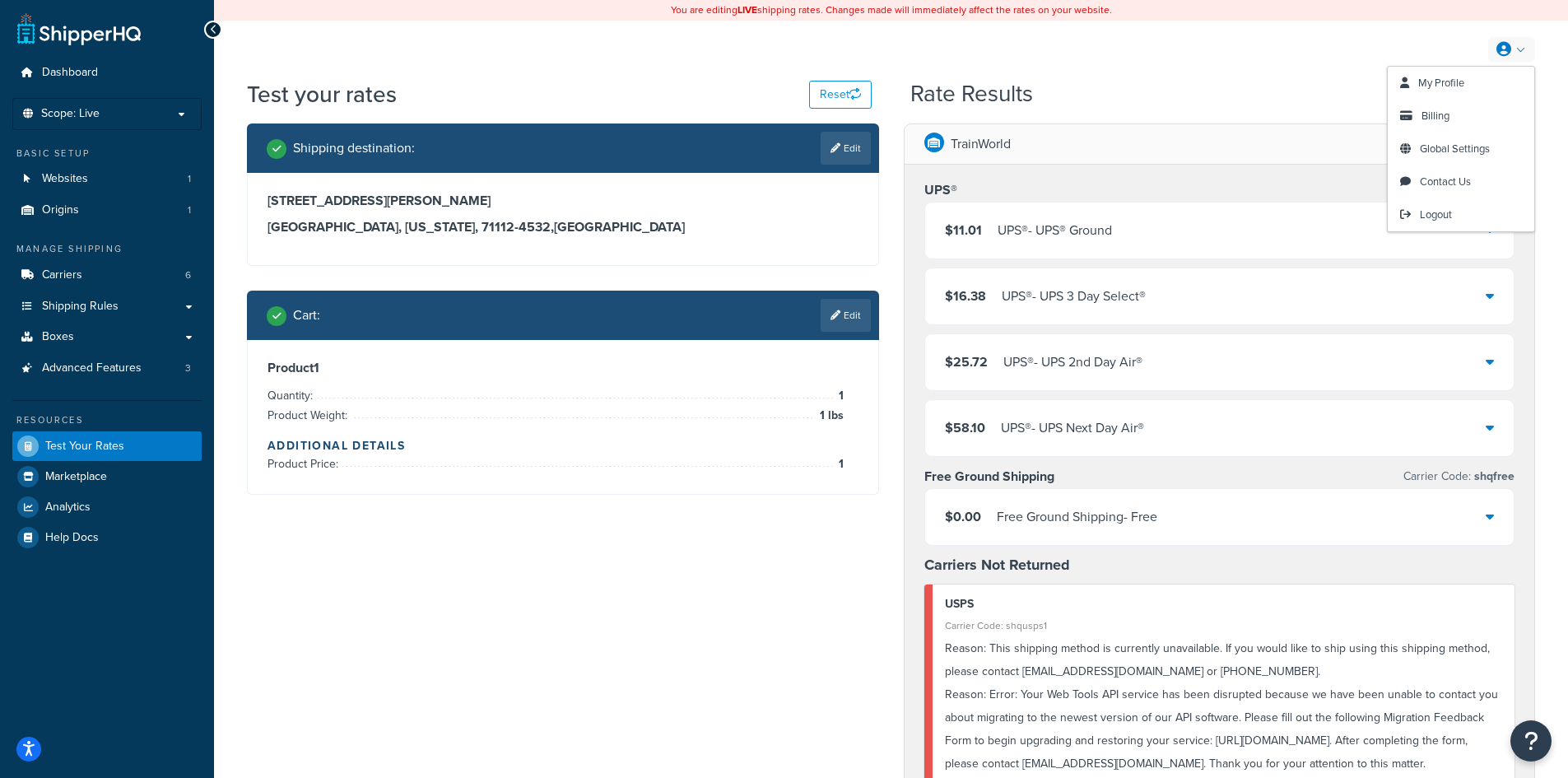
click at [1508, 53] on icon at bounding box center [1504, 49] width 14 height 14
click at [1492, 84] on link "My Profile" at bounding box center [1461, 83] width 147 height 33
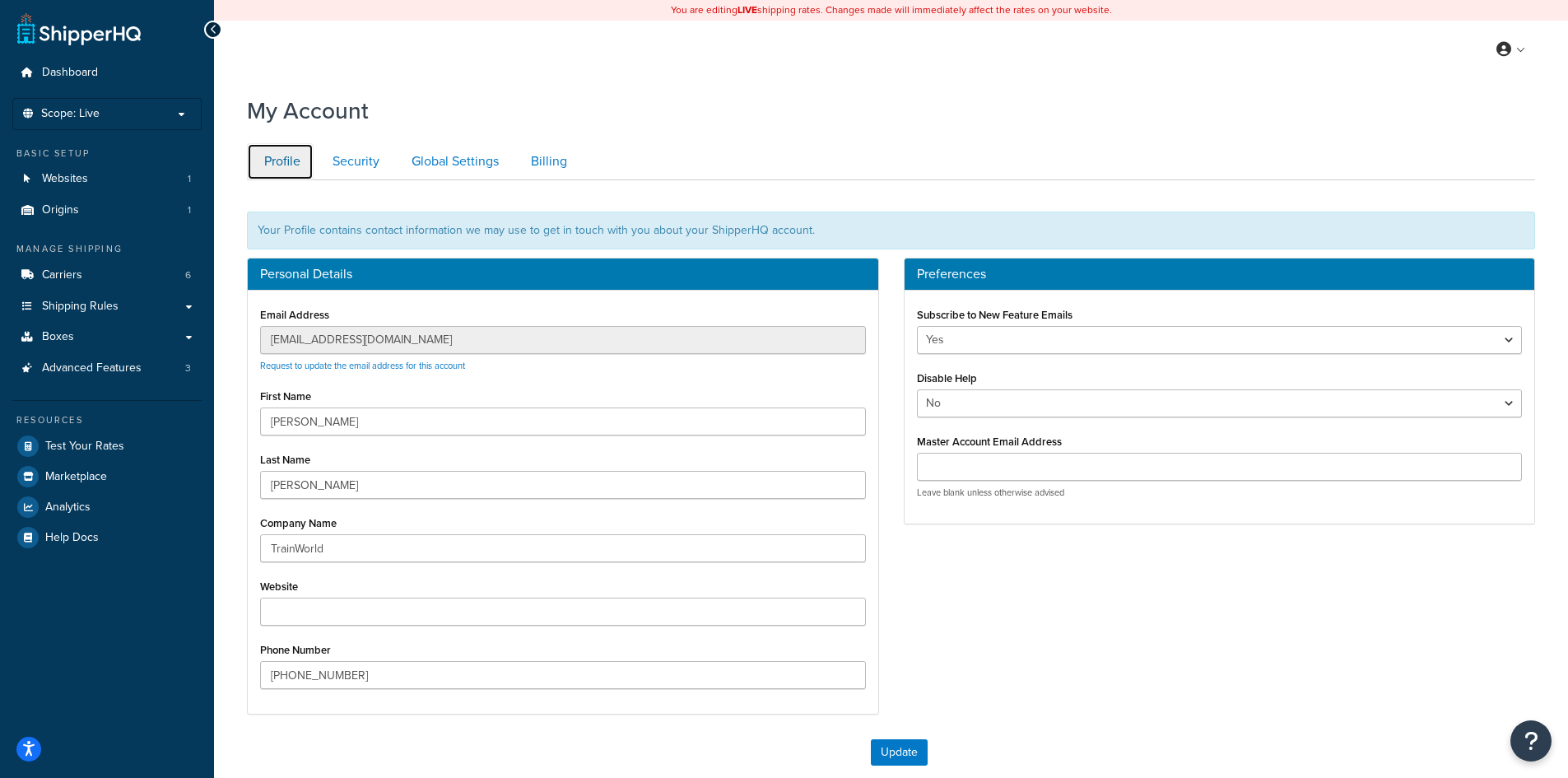
click at [267, 165] on link "Profile" at bounding box center [281, 161] width 67 height 37
click at [95, 179] on link "Websites 1" at bounding box center [107, 179] width 189 height 31
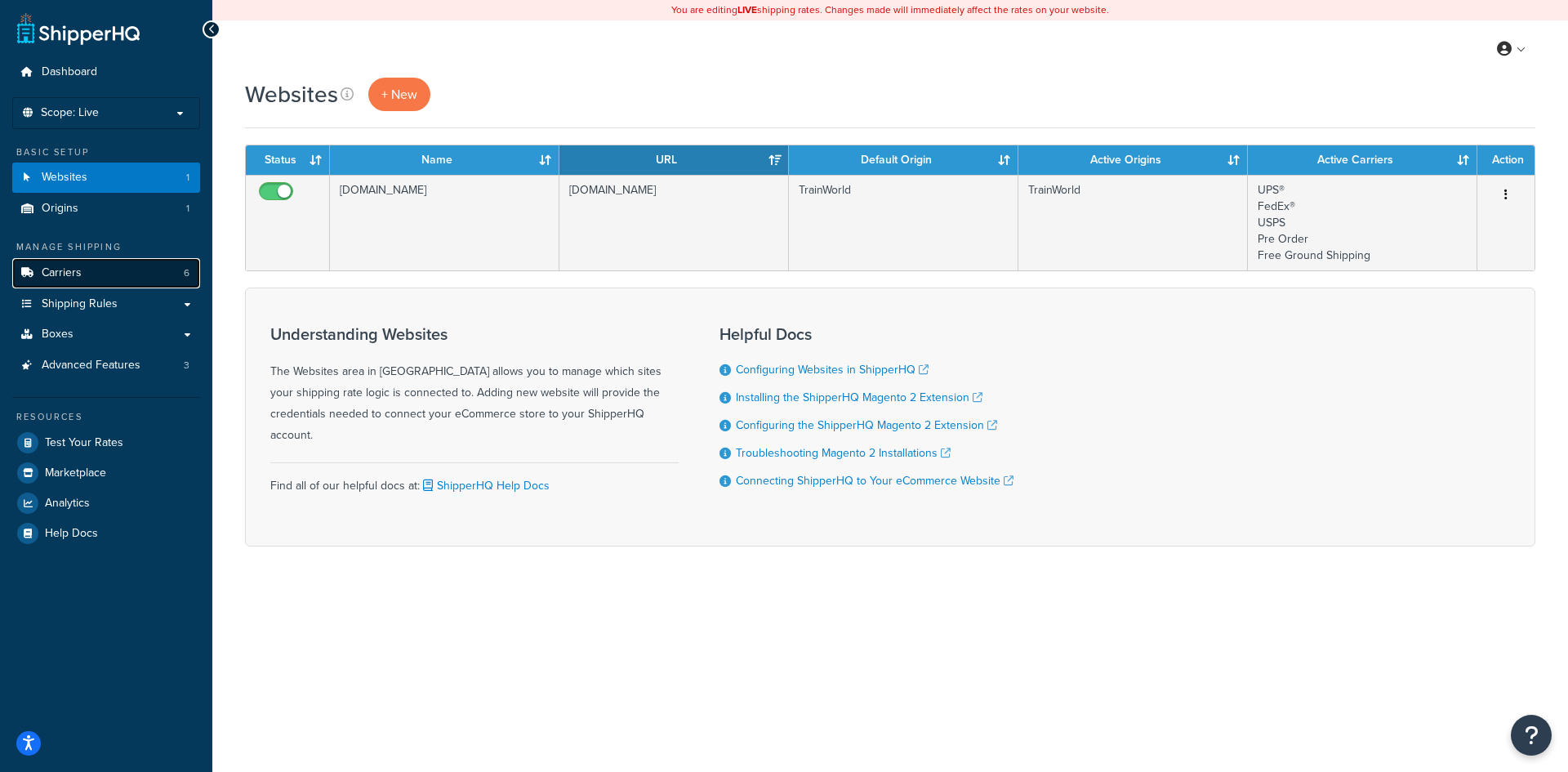
click at [132, 274] on link "Carriers 6" at bounding box center [106, 273] width 188 height 31
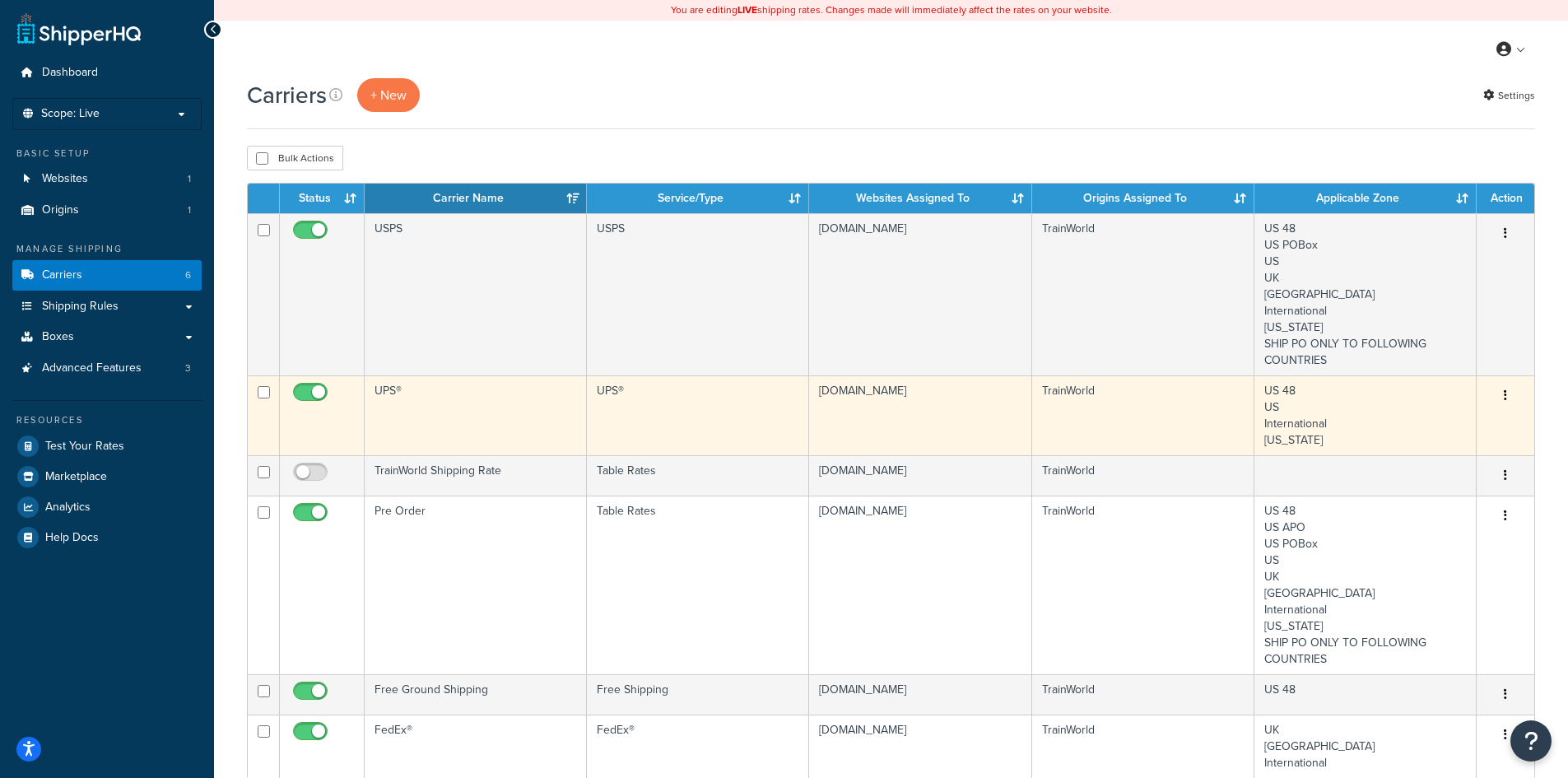
click at [1262, 389] on td "US 48 US International Hawaii" at bounding box center [1364, 416] width 222 height 80
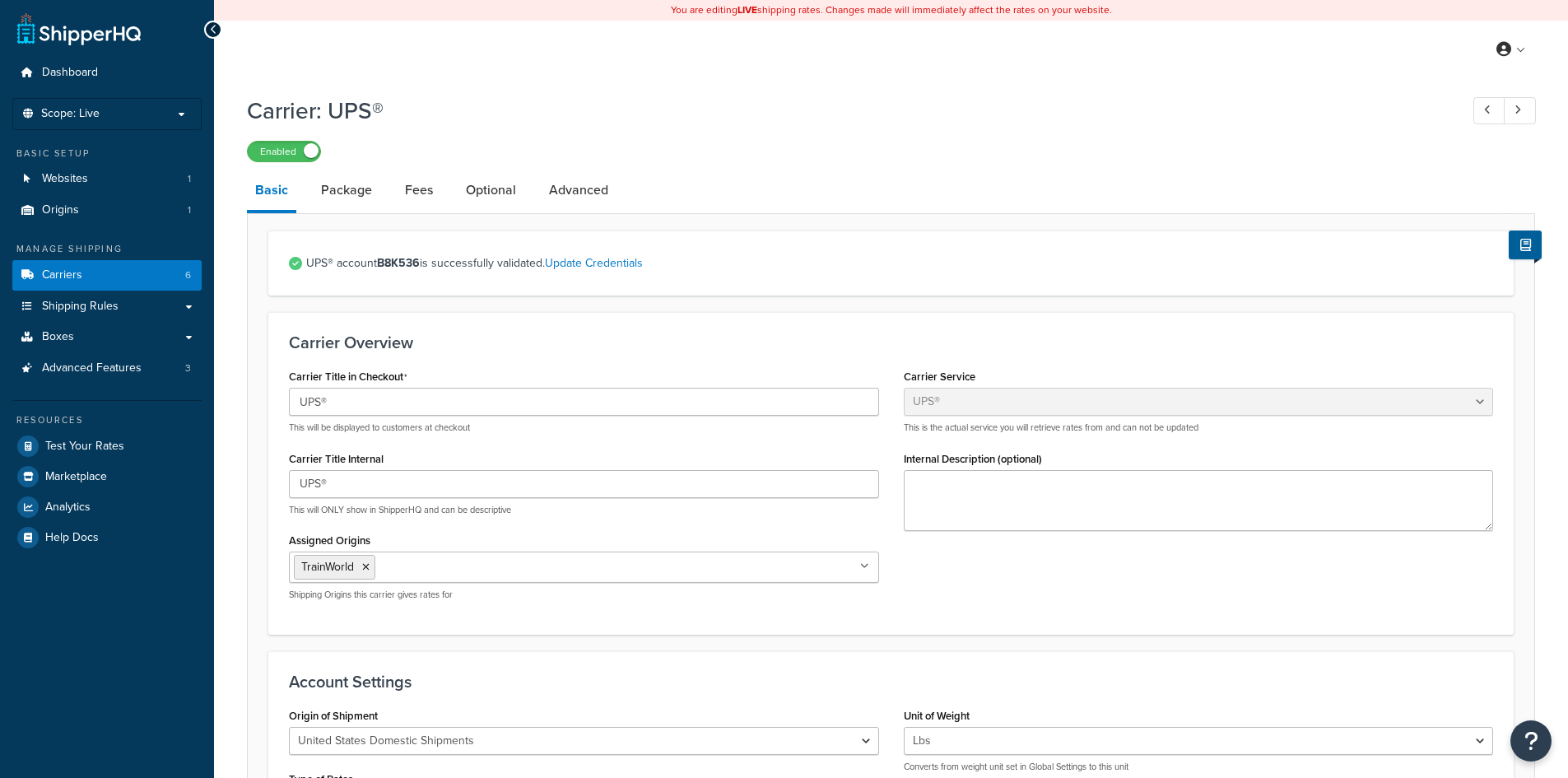
select select "ups"
click at [164, 270] on link "Carriers 6" at bounding box center [107, 275] width 189 height 31
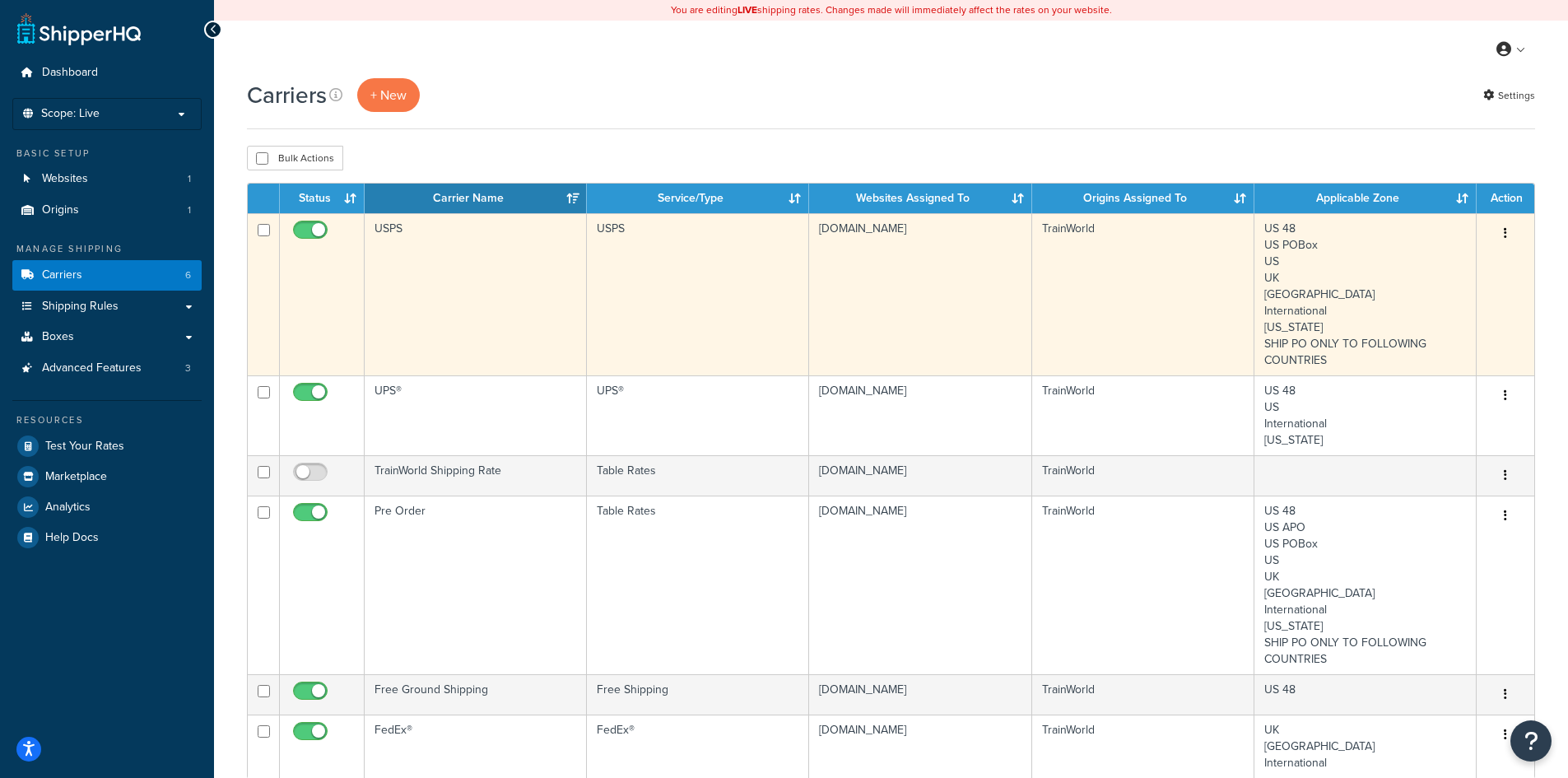
click at [517, 278] on td "USPS" at bounding box center [475, 293] width 222 height 162
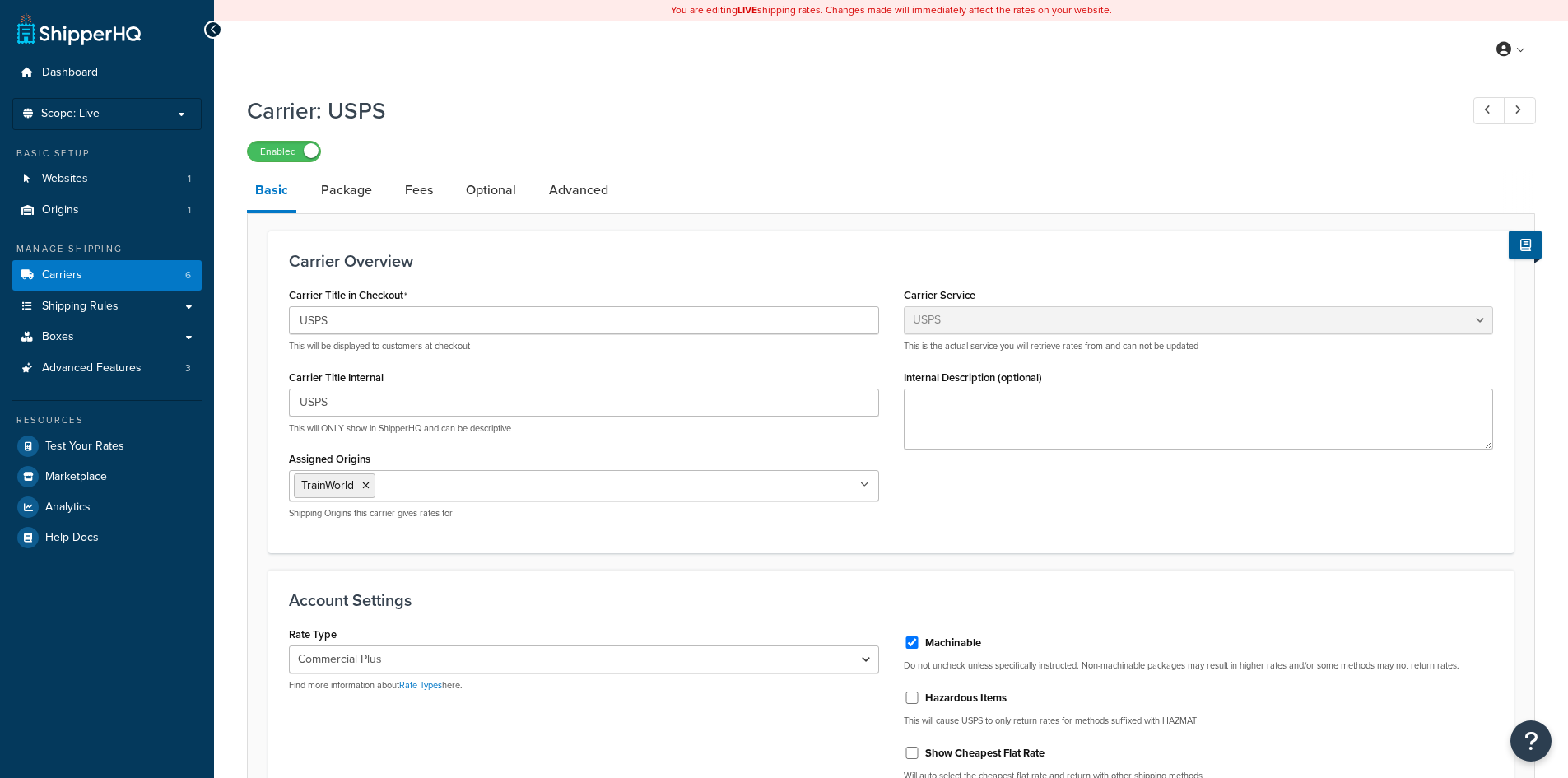
select select "usps"
select select "PLUS"
click at [595, 204] on link "Advanced" at bounding box center [578, 190] width 76 height 40
select select "false"
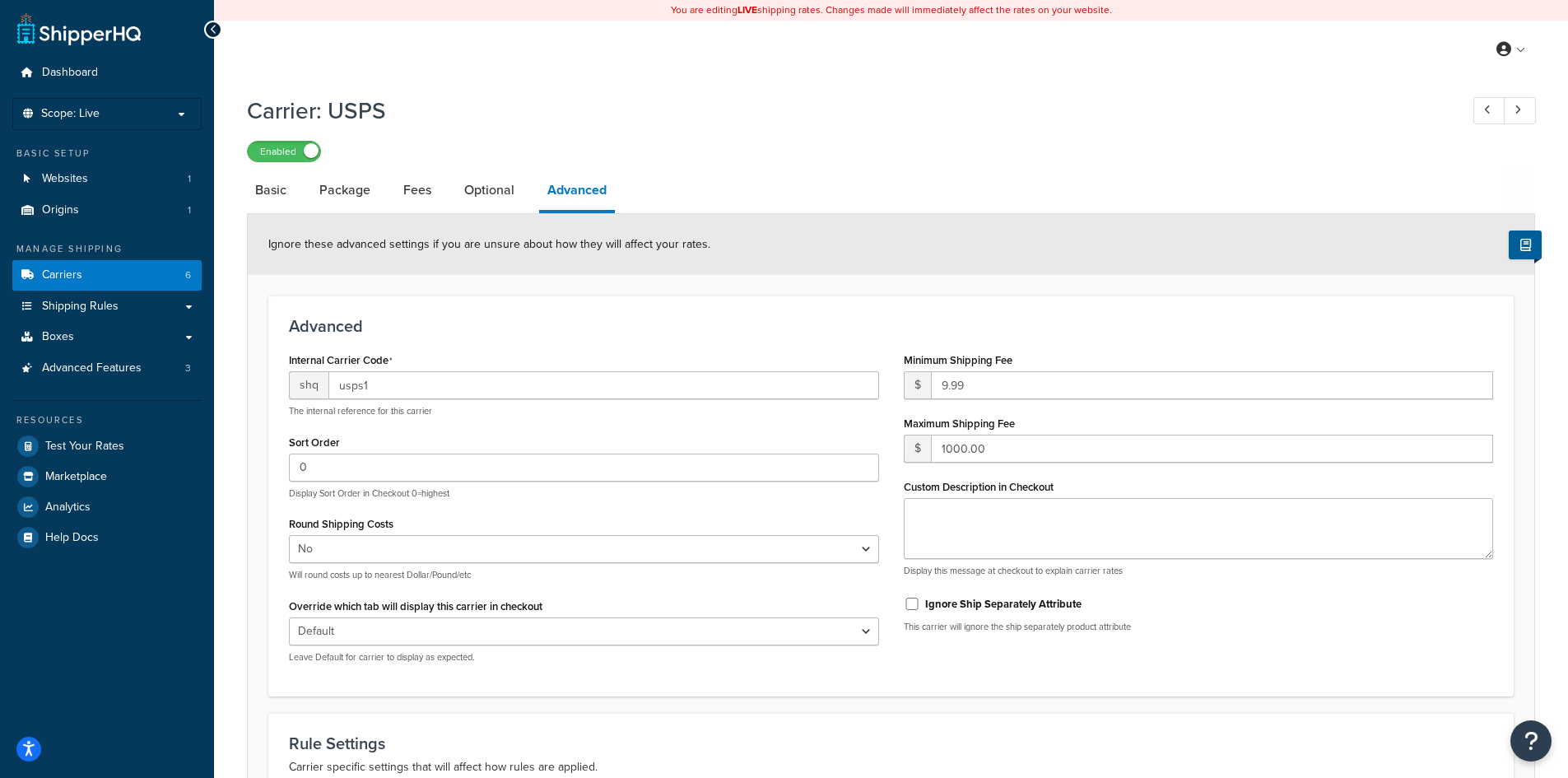
drag, startPoint x: 862, startPoint y: 94, endPoint x: 891, endPoint y: 127, distance: 43.9
click at [862, 94] on div "Carrier: USPS Enabled" at bounding box center [891, 124] width 1288 height 76
click at [824, 64] on div "My Profile Billing Global Settings Contact Us Logout" at bounding box center [890, 50] width 1353 height 58
click at [109, 269] on link "Carriers 6" at bounding box center [107, 275] width 189 height 31
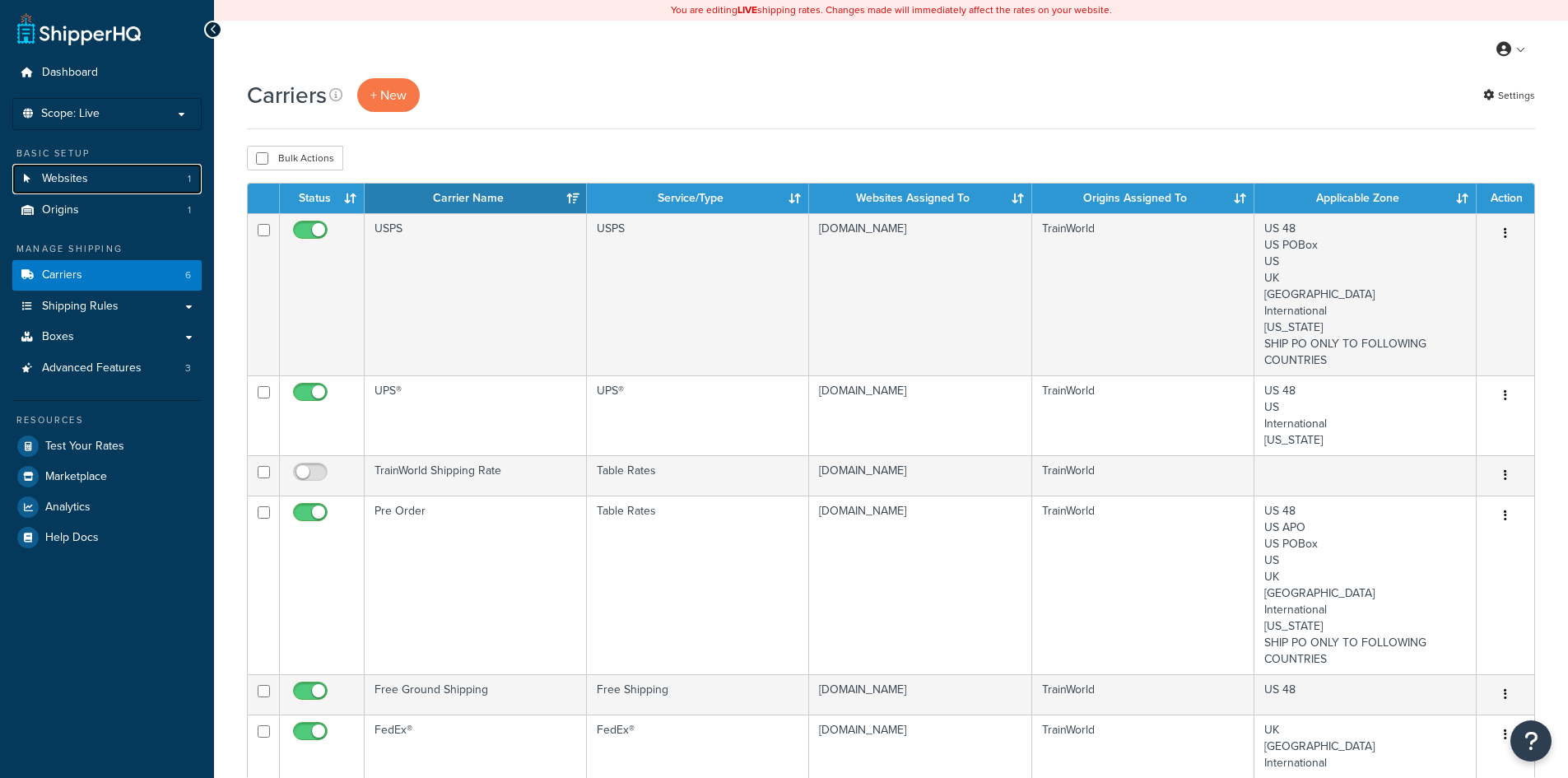
click at [110, 183] on link "Websites 1" at bounding box center [107, 179] width 189 height 31
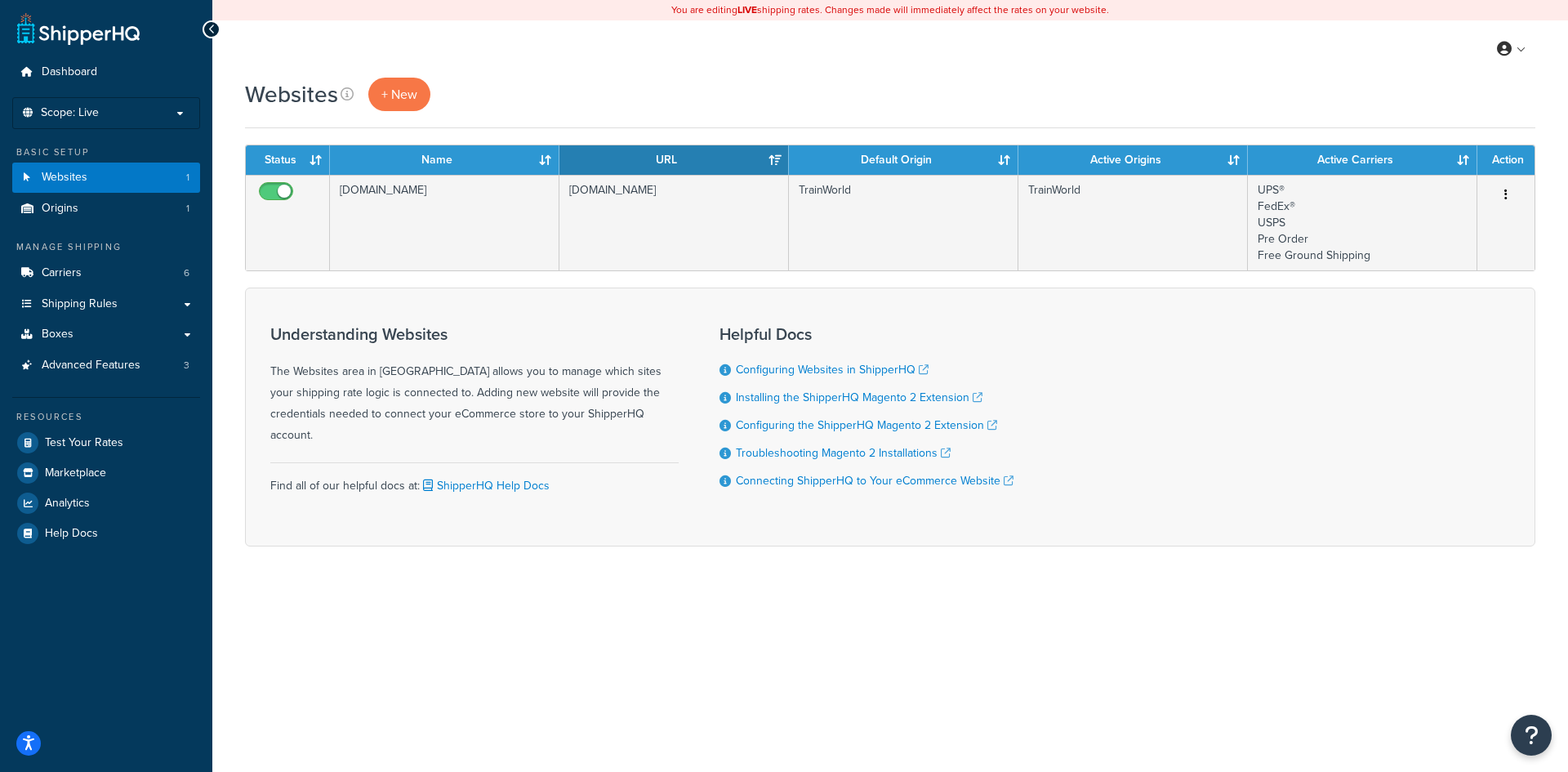
click at [784, 56] on div "My Profile Billing Global Settings Contact Us Logout" at bounding box center [890, 49] width 1356 height 58
